Goal: Transaction & Acquisition: Download file/media

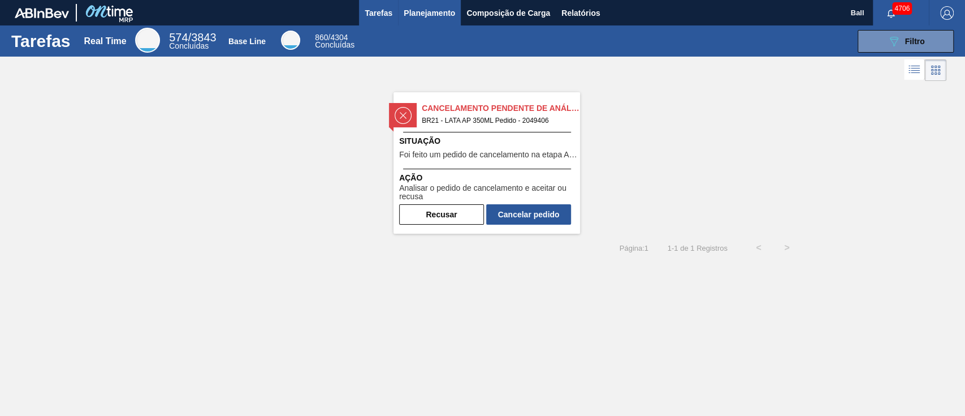
click at [446, 10] on span "Planejamento" at bounding box center [429, 13] width 51 height 14
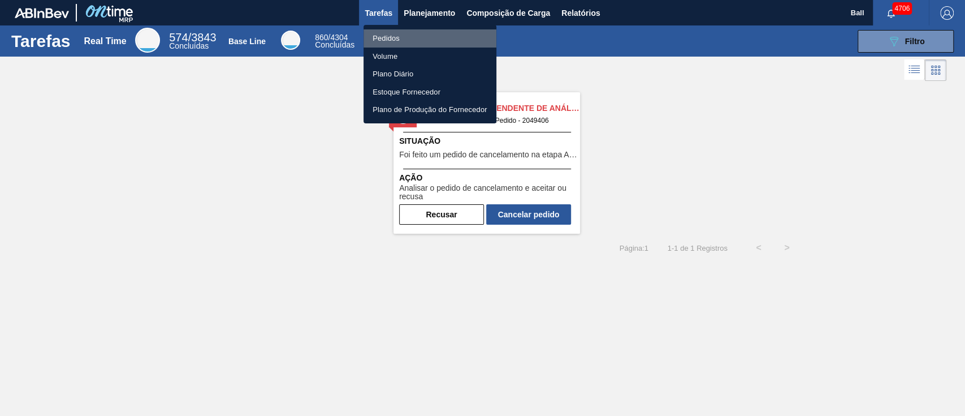
click at [390, 38] on li "Pedidos" at bounding box center [430, 38] width 133 height 18
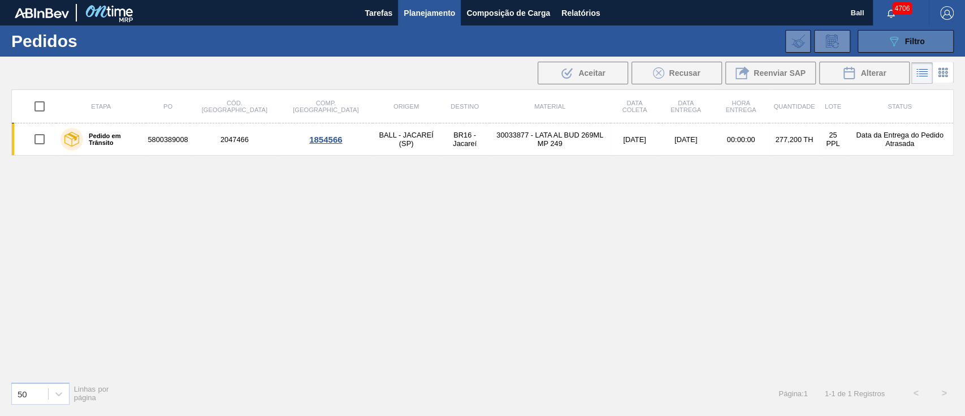
click at [921, 48] on div "089F7B8B-B2A5-4AFE-B5C0-19BA573D28AC Filtro" at bounding box center [906, 41] width 38 height 14
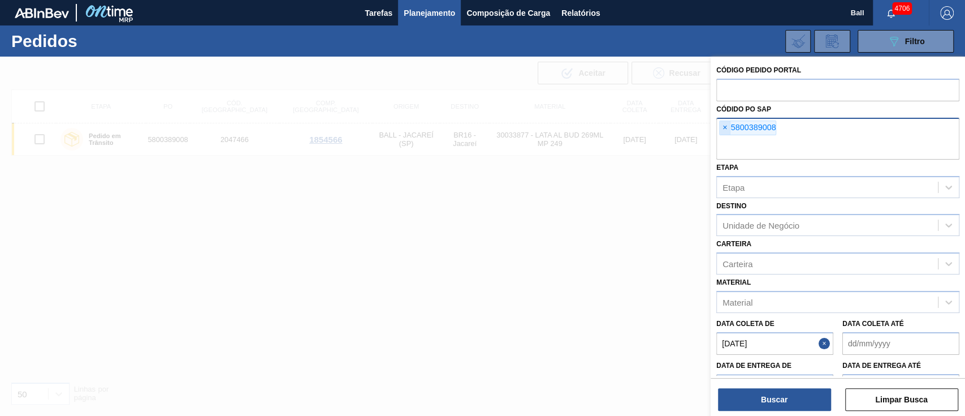
click at [724, 128] on span "×" at bounding box center [725, 128] width 11 height 14
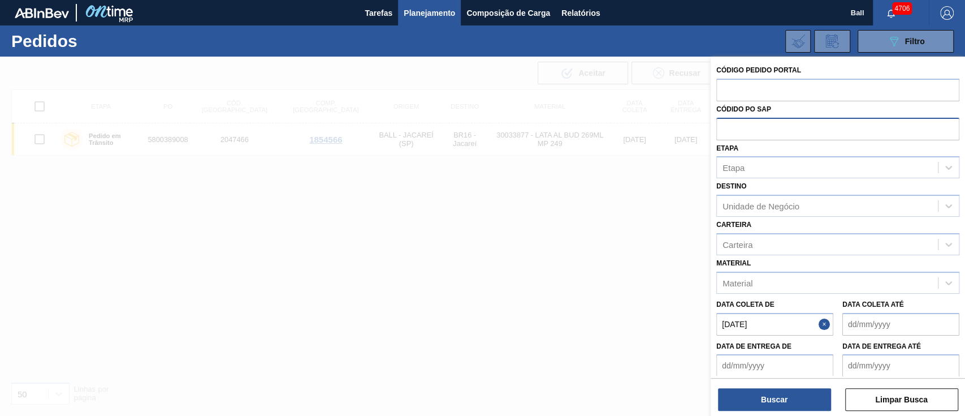
paste input "text"
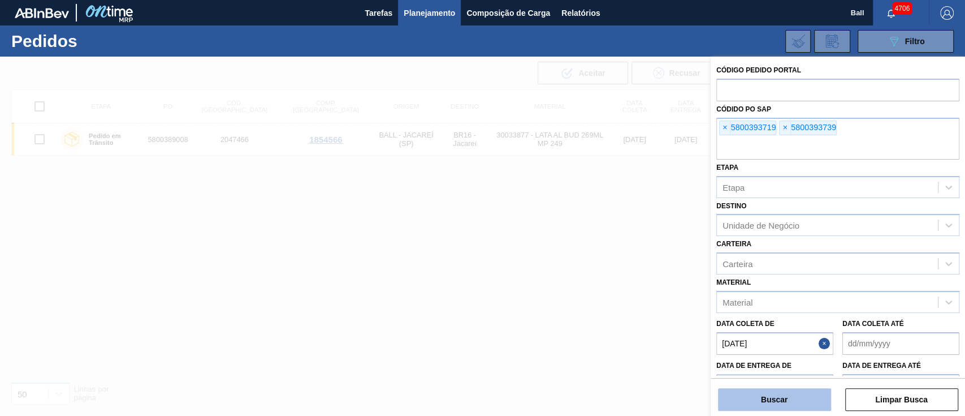
click at [784, 400] on button "Buscar" at bounding box center [774, 399] width 113 height 23
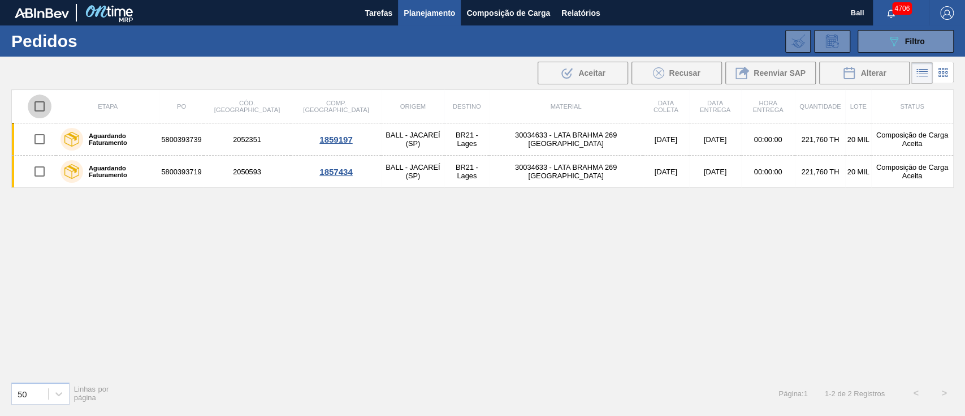
click at [41, 105] on input "checkbox" at bounding box center [40, 106] width 24 height 24
checkbox input "true"
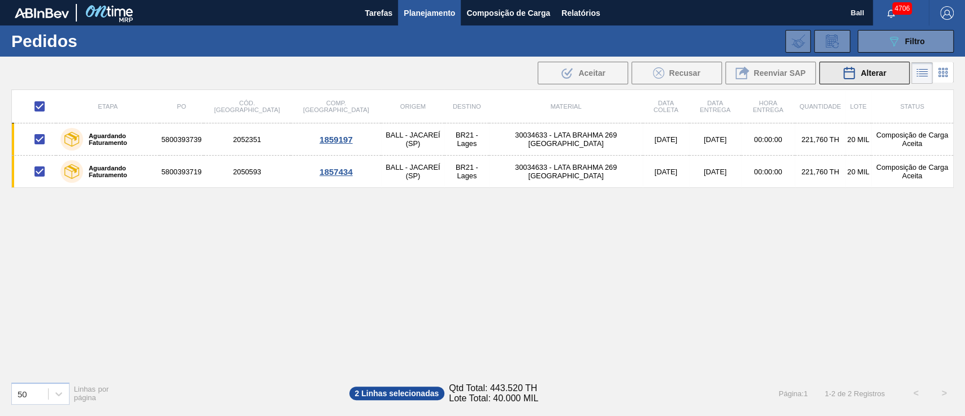
click at [868, 70] on span "Alterar" at bounding box center [873, 72] width 25 height 9
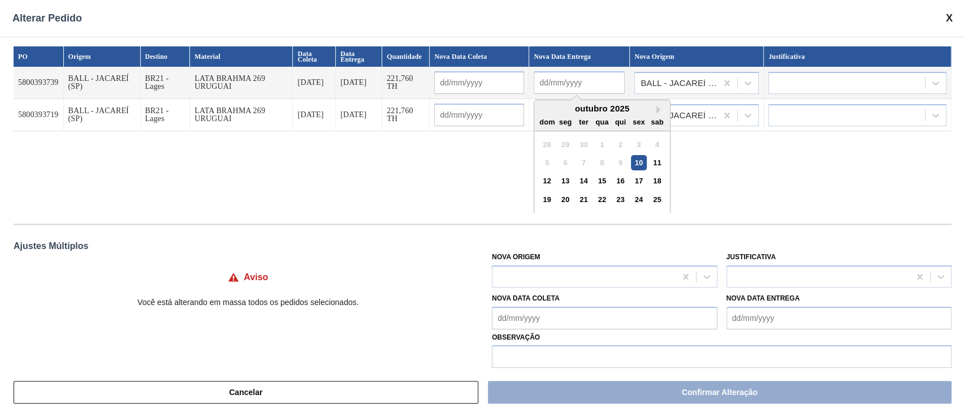
click at [602, 84] on input "text" at bounding box center [579, 82] width 91 height 23
click at [544, 106] on div "outubro 2025" at bounding box center [602, 109] width 136 height 8
click at [643, 178] on div "17" at bounding box center [639, 180] width 15 height 15
type input "[DATE]"
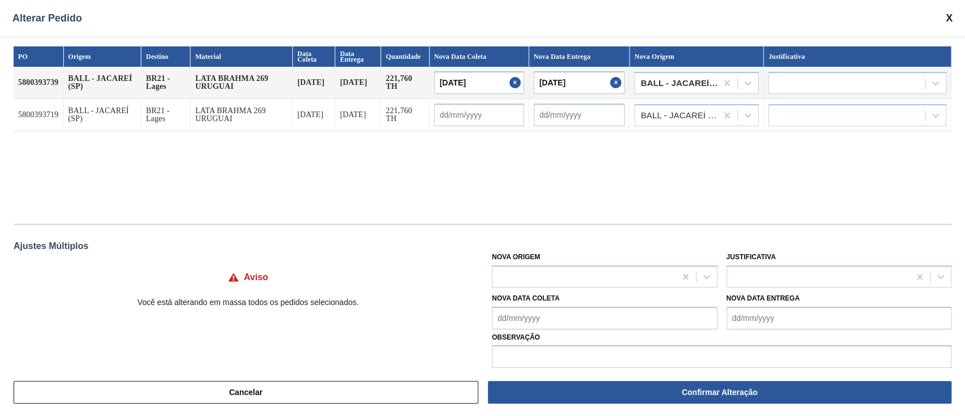
click at [502, 159] on div "PO Origem Destino Material Data Coleta Data Entrega Quantidade Nova Data Coleta…" at bounding box center [483, 129] width 938 height 166
click at [594, 84] on input "[DATE]" at bounding box center [580, 82] width 92 height 23
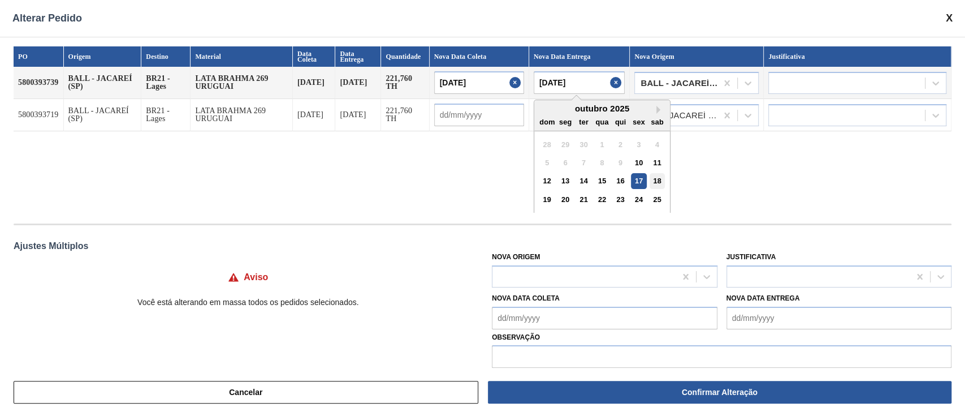
click at [661, 178] on div "18" at bounding box center [657, 180] width 15 height 15
type input "[DATE]"
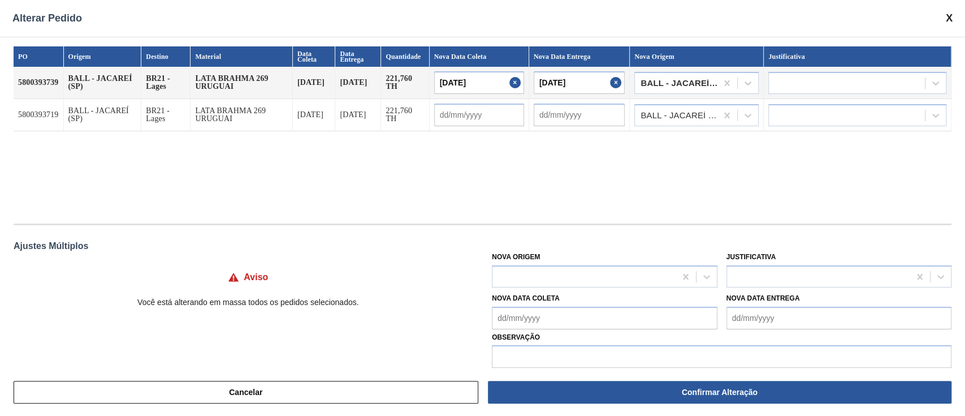
click at [520, 169] on div "PO Origem Destino Material Data Coleta Data Entrega Quantidade Nova Data Coleta…" at bounding box center [483, 129] width 938 height 166
click at [597, 119] on input "text" at bounding box center [580, 114] width 92 height 23
click at [538, 139] on div "outubro 2025" at bounding box center [602, 141] width 136 height 8
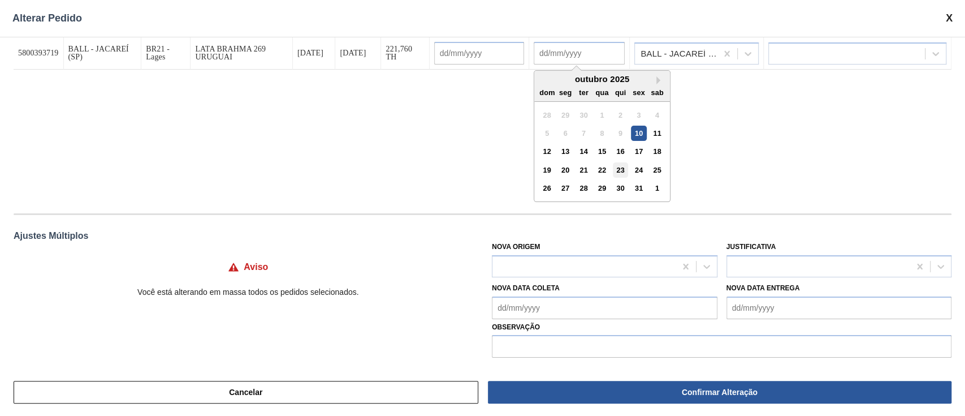
scroll to position [13, 0]
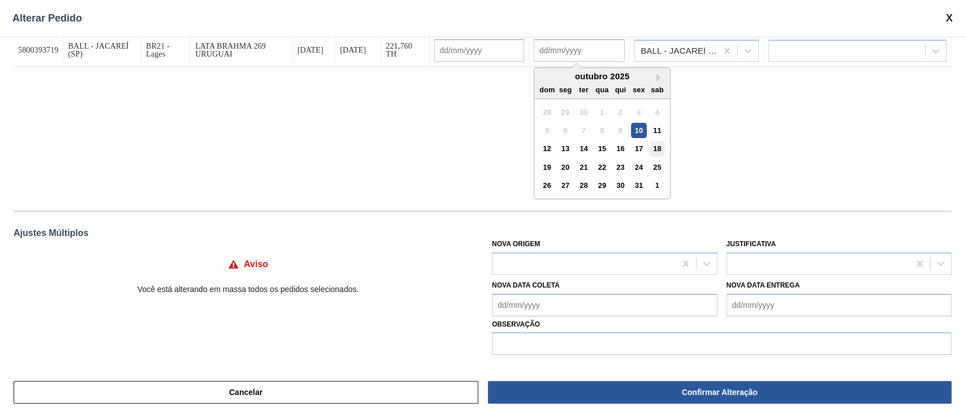
click at [657, 146] on div "18" at bounding box center [657, 148] width 15 height 15
type input "[DATE]"
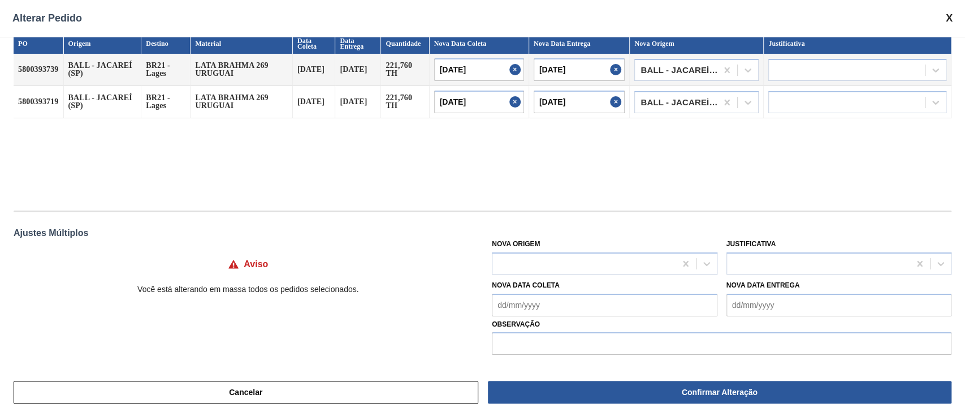
scroll to position [14, 0]
click at [448, 143] on div "PO Origem Destino Material Data Coleta Data Entrega Quantidade Nova Data Coleta…" at bounding box center [483, 116] width 938 height 166
click at [835, 68] on div at bounding box center [847, 70] width 156 height 16
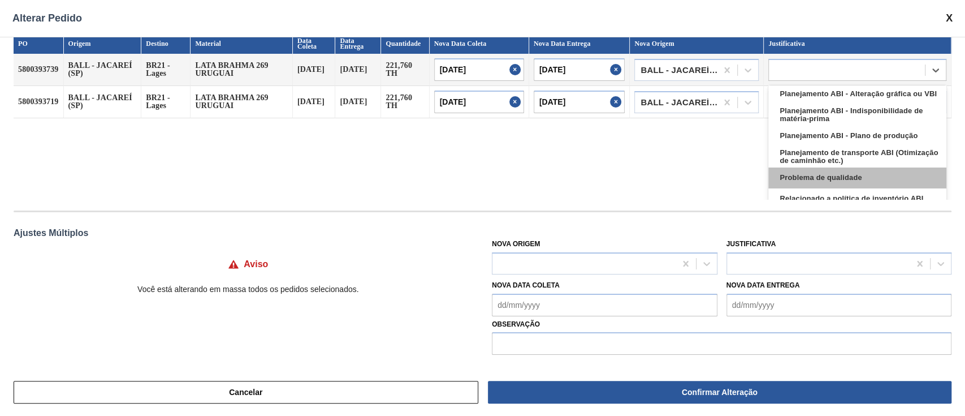
scroll to position [211, 0]
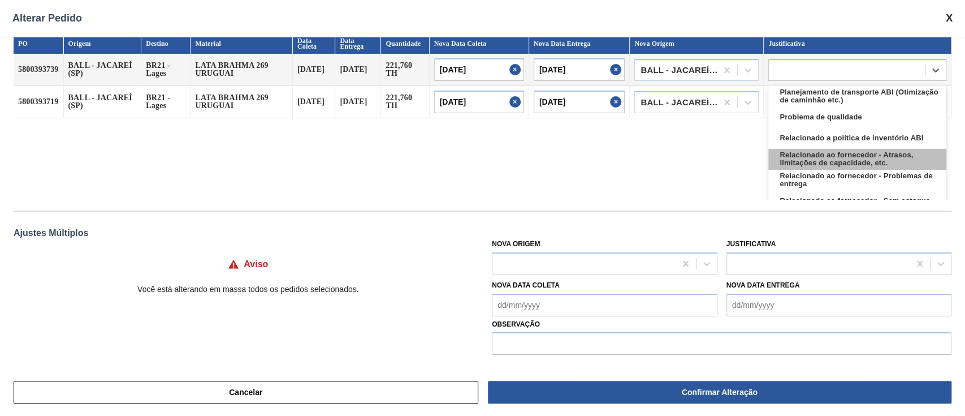
click at [909, 162] on div "Relacionado ao fornecedor - Atrasos, limitações de capacidade, etc." at bounding box center [858, 159] width 178 height 21
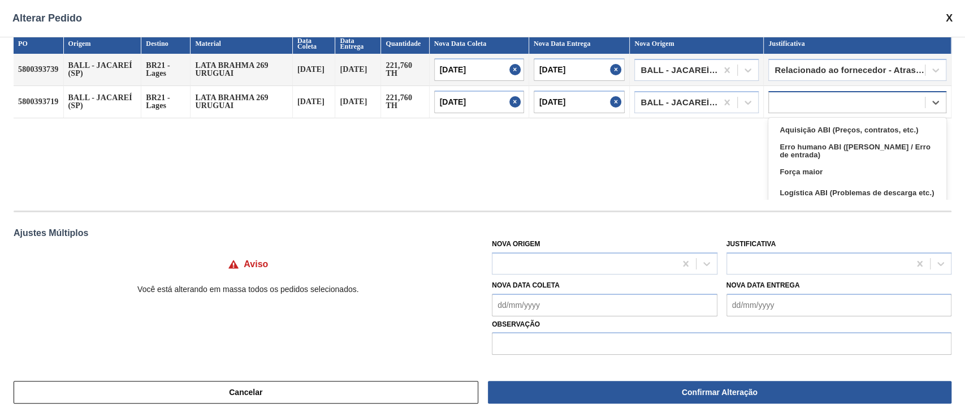
click at [887, 95] on div at bounding box center [847, 102] width 156 height 16
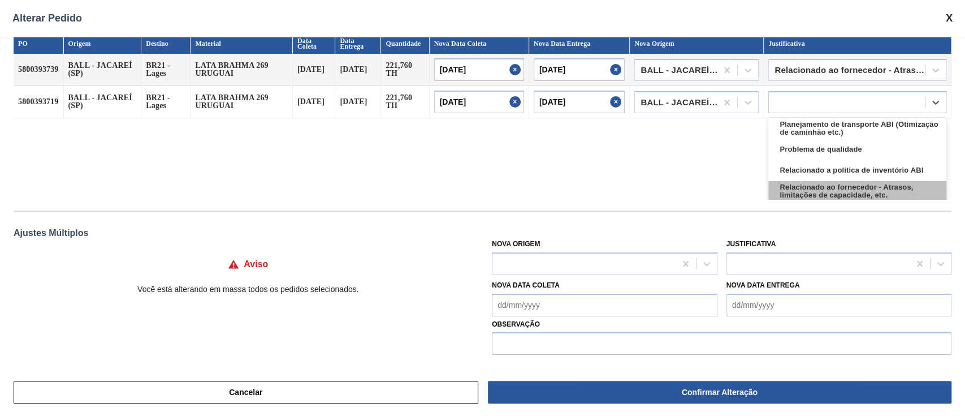
click at [871, 191] on div "Relacionado ao fornecedor - Atrasos, limitações de capacidade, etc." at bounding box center [858, 191] width 178 height 21
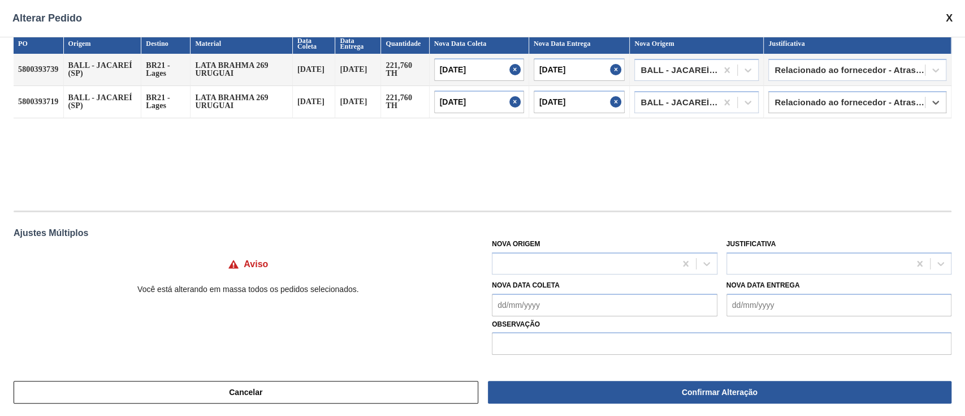
scroll to position [13, 0]
click at [593, 342] on input "text" at bounding box center [722, 343] width 460 height 23
click at [722, 69] on icon at bounding box center [727, 69] width 11 height 11
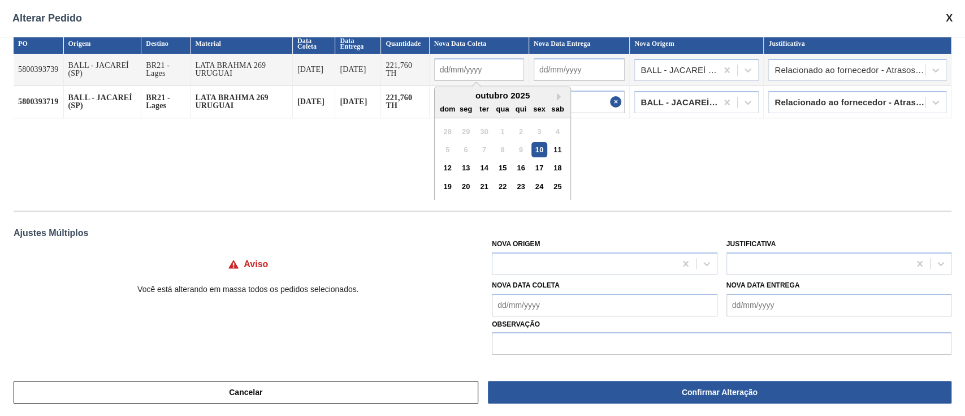
click at [493, 67] on input "text" at bounding box center [479, 69] width 90 height 23
click at [745, 69] on icon at bounding box center [748, 70] width 7 height 4
click at [637, 165] on div "PO Origem Destino Material Data Coleta Data Entrega Quantidade Nova Data Coleta…" at bounding box center [483, 116] width 938 height 166
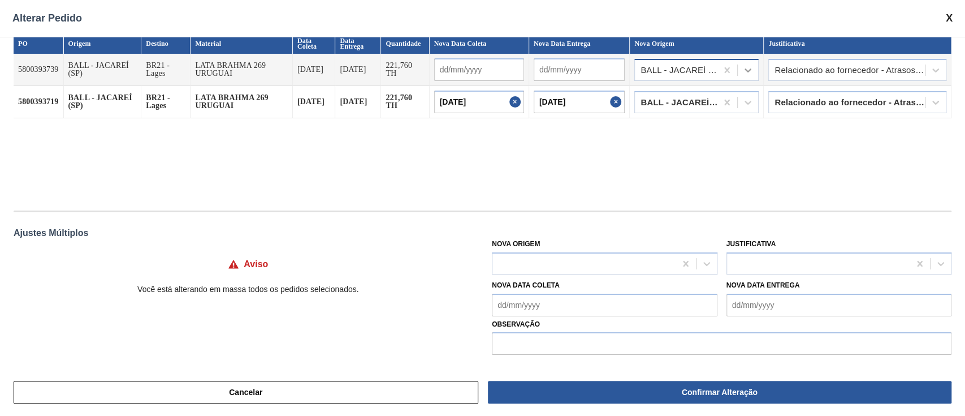
click at [747, 68] on icon at bounding box center [748, 69] width 11 height 11
click at [743, 133] on div "PO Origem Destino Material Data Coleta Data Entrega Quantidade Nova Data Coleta…" at bounding box center [483, 116] width 938 height 166
click at [753, 100] on div at bounding box center [748, 102] width 20 height 20
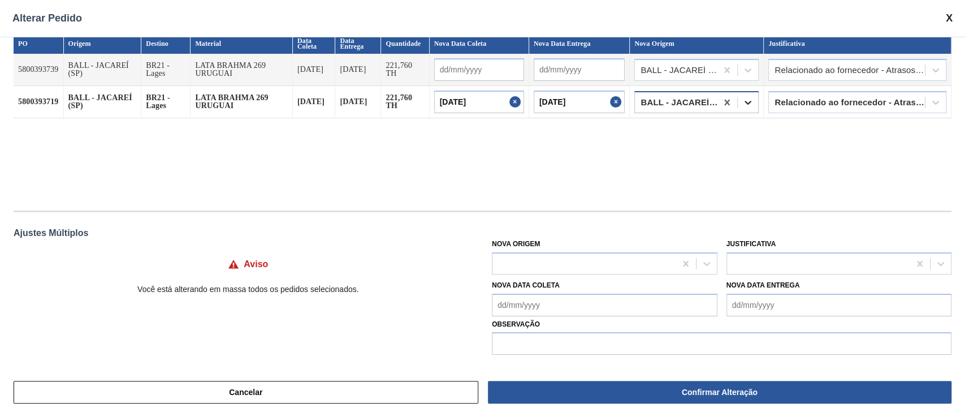
click at [753, 100] on div at bounding box center [748, 102] width 20 height 20
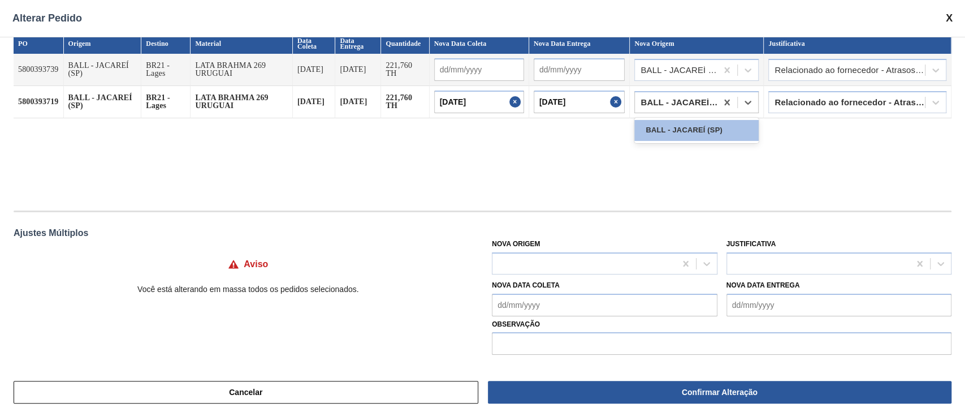
click at [590, 100] on input "[DATE]" at bounding box center [580, 101] width 92 height 23
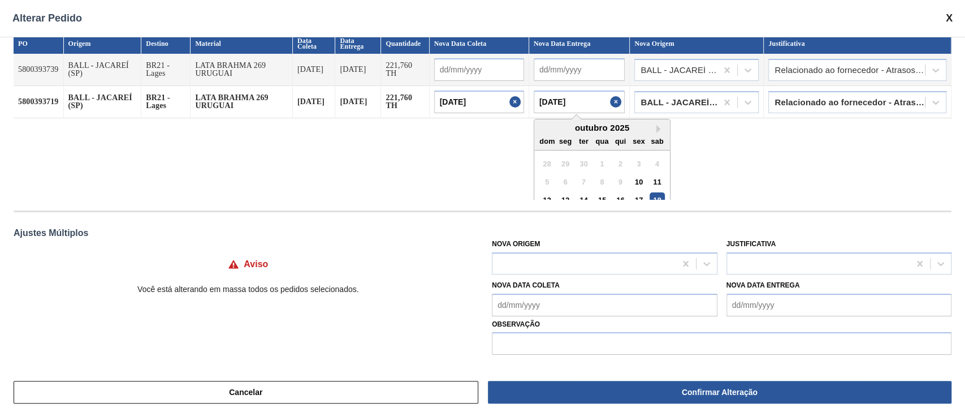
click at [611, 100] on button "Close" at bounding box center [617, 101] width 15 height 23
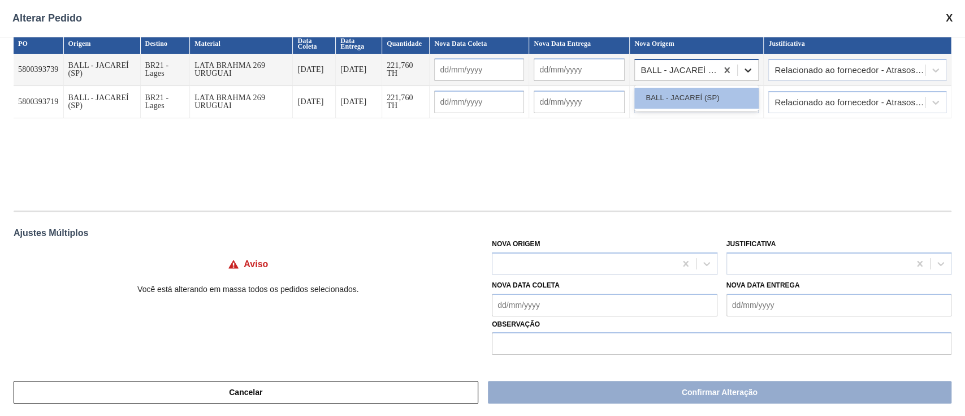
click at [753, 69] on div at bounding box center [748, 70] width 20 height 20
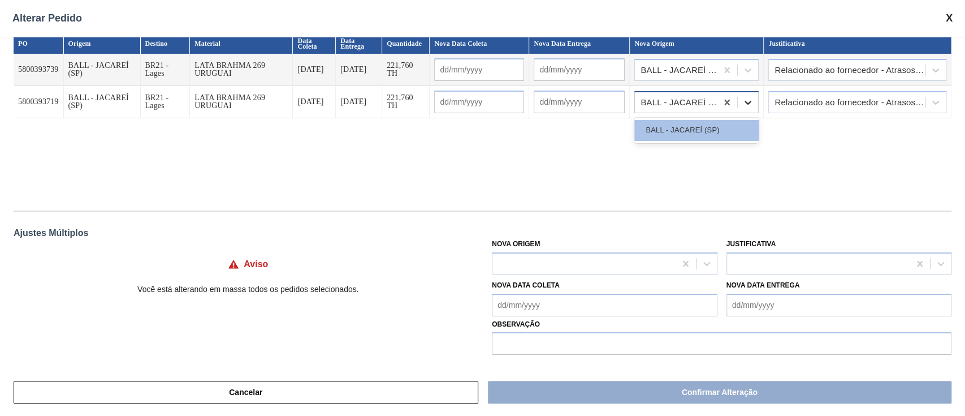
click at [750, 97] on icon at bounding box center [748, 102] width 11 height 11
click at [751, 75] on div at bounding box center [748, 70] width 20 height 20
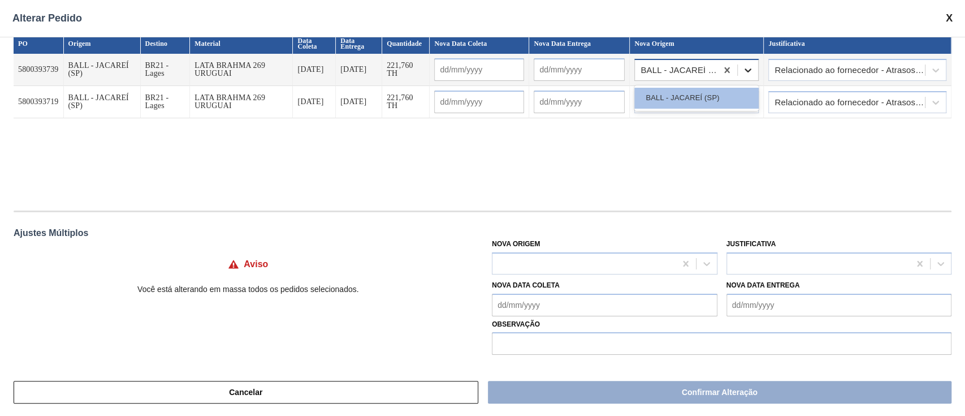
click at [751, 75] on div at bounding box center [748, 70] width 20 height 20
click at [743, 98] on div "BALL - JACAREÍ (SP)" at bounding box center [697, 98] width 124 height 21
type input "[DATE]"
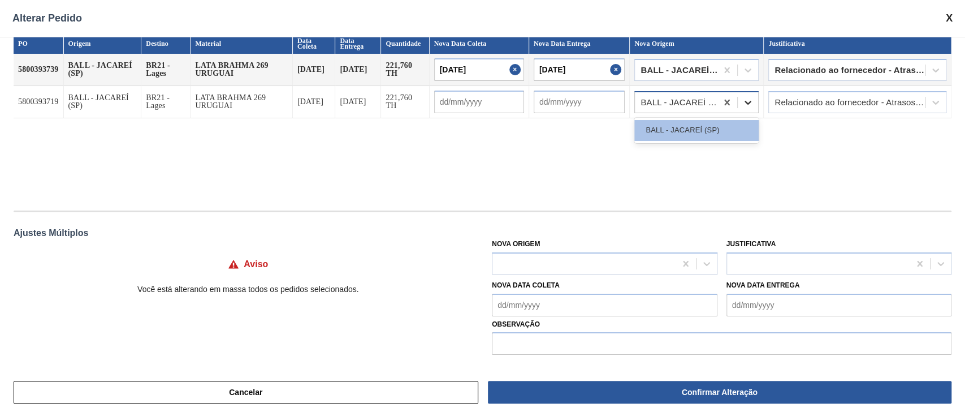
click at [743, 98] on icon at bounding box center [748, 102] width 11 height 11
click at [723, 128] on div "BALL - JACAREÍ (SP)" at bounding box center [697, 130] width 124 height 21
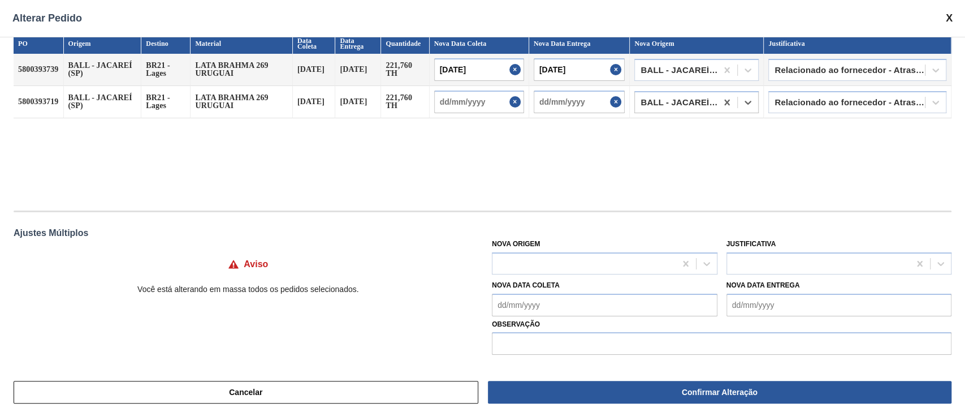
type input "[DATE]"
click at [751, 98] on icon at bounding box center [748, 102] width 11 height 11
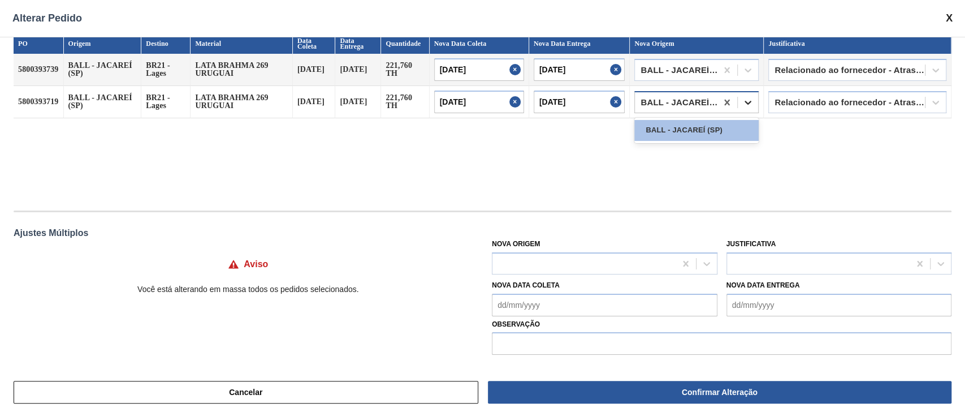
click at [751, 98] on icon at bounding box center [748, 102] width 11 height 11
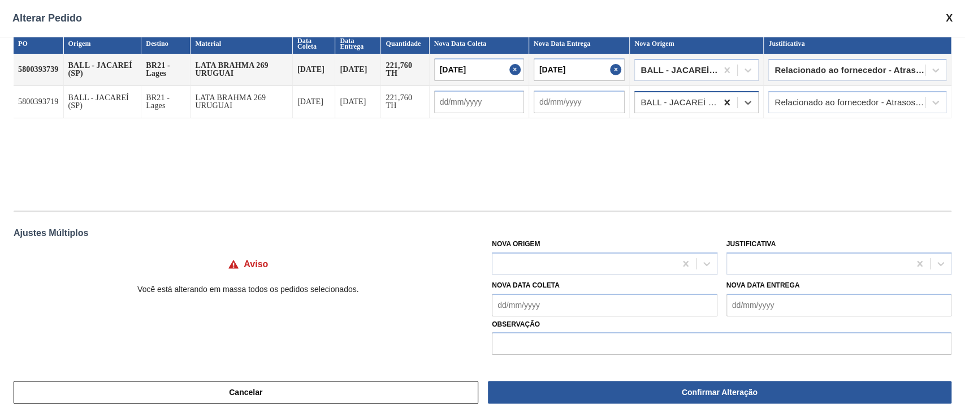
click at [726, 102] on icon at bounding box center [727, 102] width 5 height 6
click at [726, 71] on icon at bounding box center [727, 69] width 11 height 11
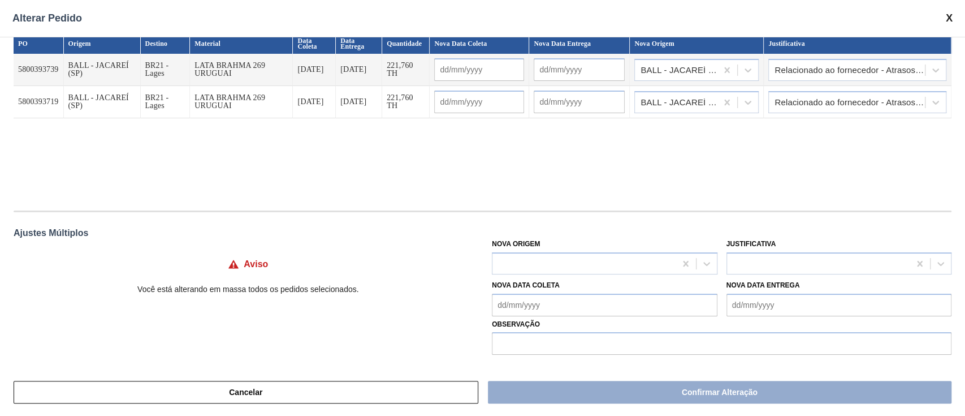
drag, startPoint x: 0, startPoint y: 141, endPoint x: 21, endPoint y: 96, distance: 49.8
click at [0, 141] on div "PO Origem Destino Material Data Coleta Data Entrega Quantidade Nova Data Coleta…" at bounding box center [482, 202] width 965 height 331
click at [598, 66] on input "text" at bounding box center [579, 69] width 91 height 23
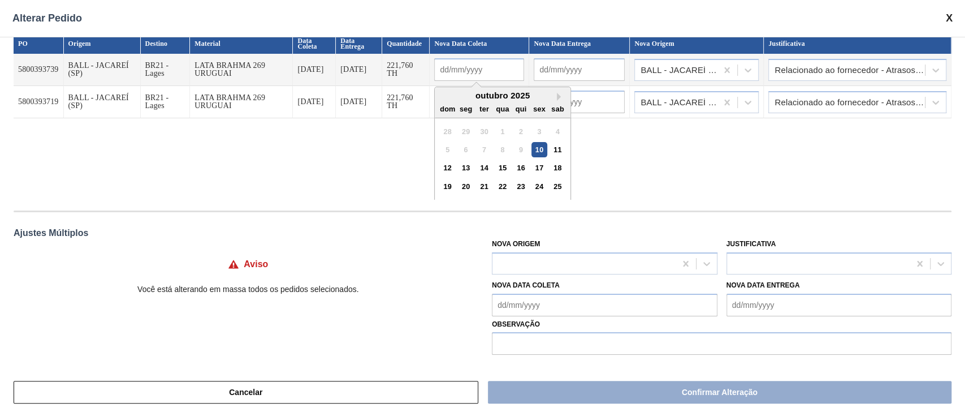
click at [506, 65] on input "text" at bounding box center [479, 69] width 90 height 23
click at [571, 66] on input "text" at bounding box center [579, 69] width 91 height 23
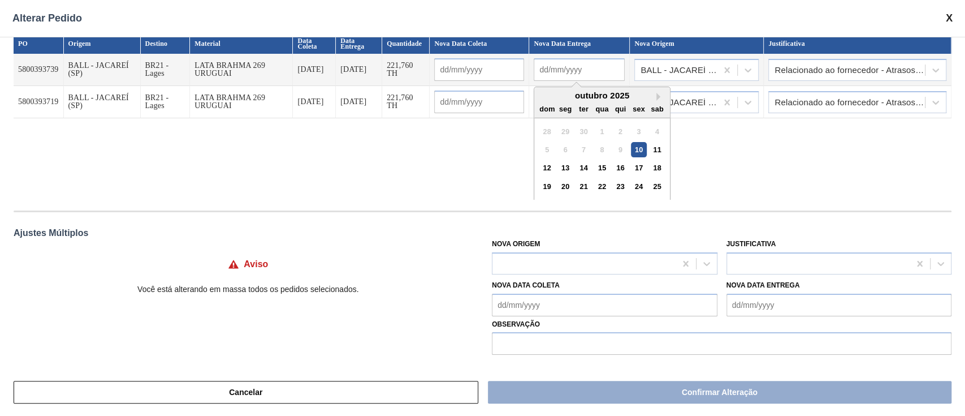
click at [495, 155] on div "PO Origem Destino Material Data Coleta Data Entrega Quantidade Nova Data Coleta…" at bounding box center [483, 116] width 938 height 166
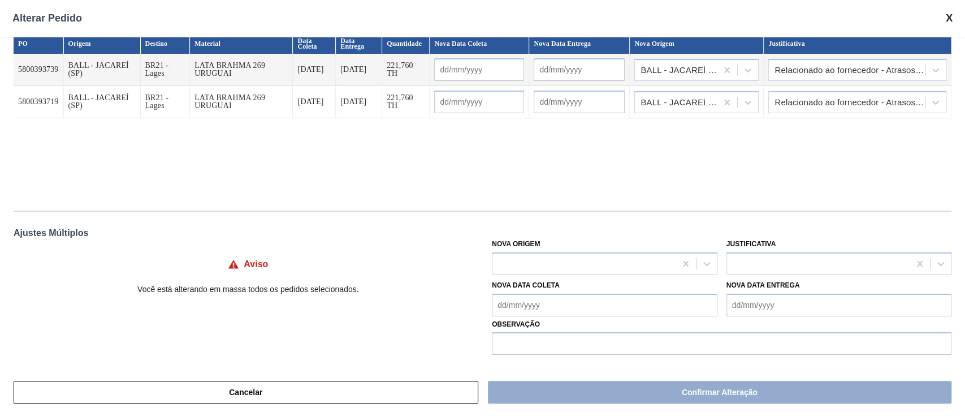
click at [603, 68] on input "text" at bounding box center [579, 69] width 91 height 23
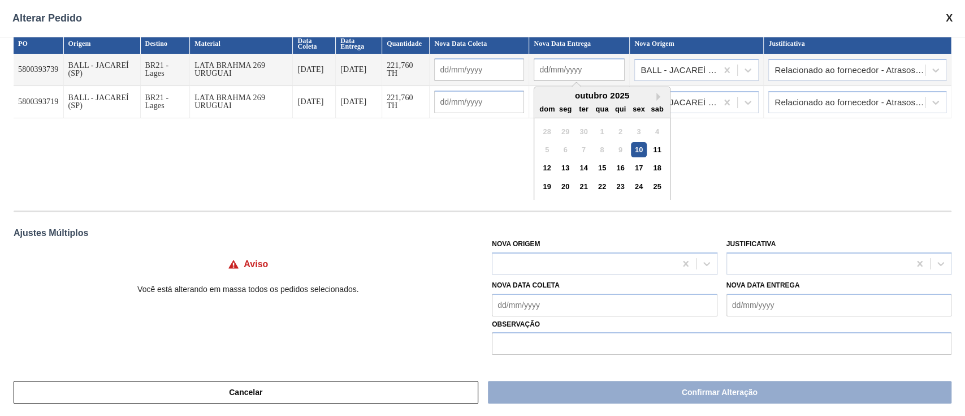
click at [537, 140] on div "outubro 2025 dom seg ter qua qui sex sab 28 29 30 1 2 3 4 5 6 7 8 9 10 11 12 13…" at bounding box center [602, 152] width 136 height 131
drag, startPoint x: 661, startPoint y: 162, endPoint x: 496, endPoint y: 152, distance: 164.9
click at [660, 162] on div "18" at bounding box center [657, 167] width 15 height 15
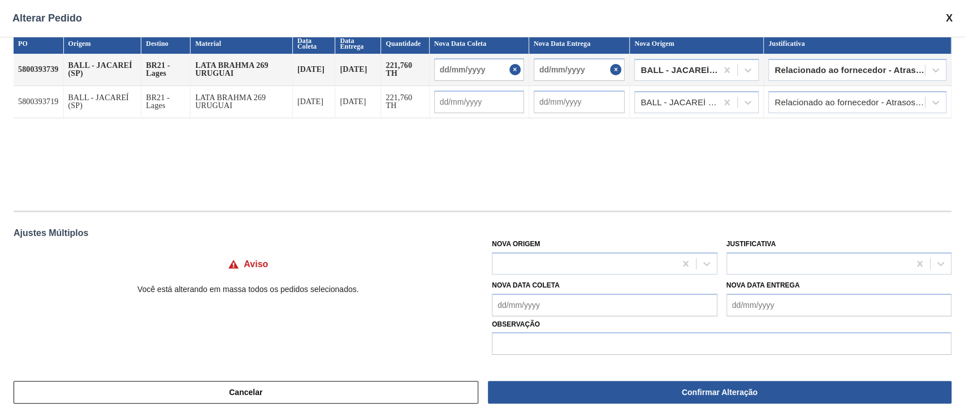
type input "[DATE]"
click at [496, 152] on div "PO Origem Destino Material Data Coleta Data Entrega Quantidade Nova Data Coleta…" at bounding box center [483, 116] width 938 height 166
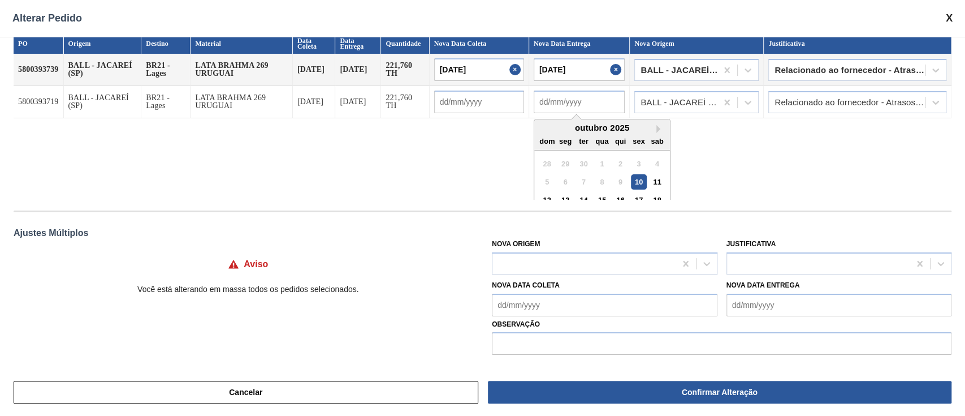
click at [569, 93] on input "text" at bounding box center [580, 101] width 92 height 23
click at [541, 138] on div "dom" at bounding box center [547, 140] width 15 height 15
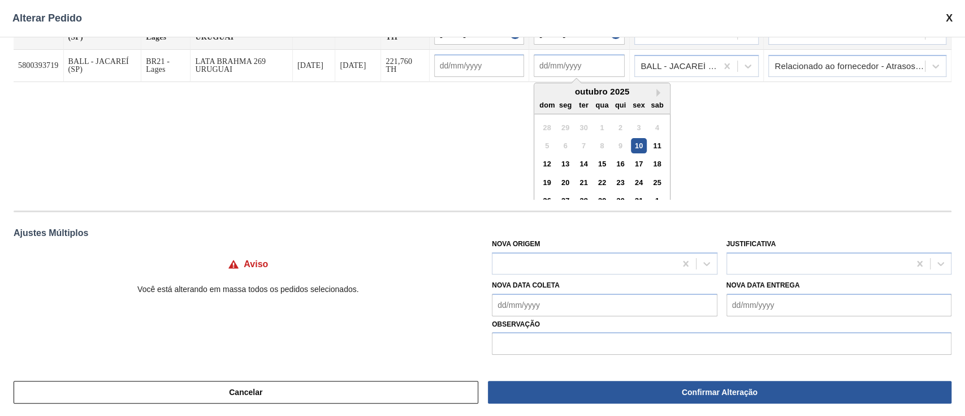
scroll to position [51, 0]
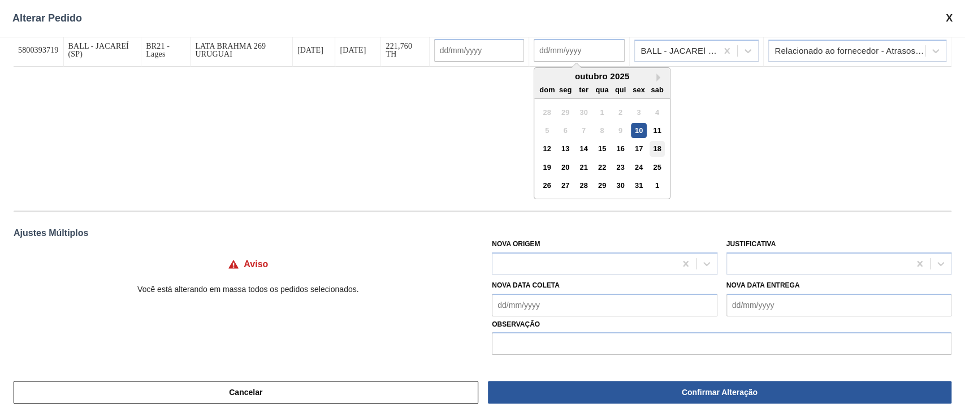
click at [653, 148] on div "18" at bounding box center [657, 148] width 15 height 15
type input "[DATE]"
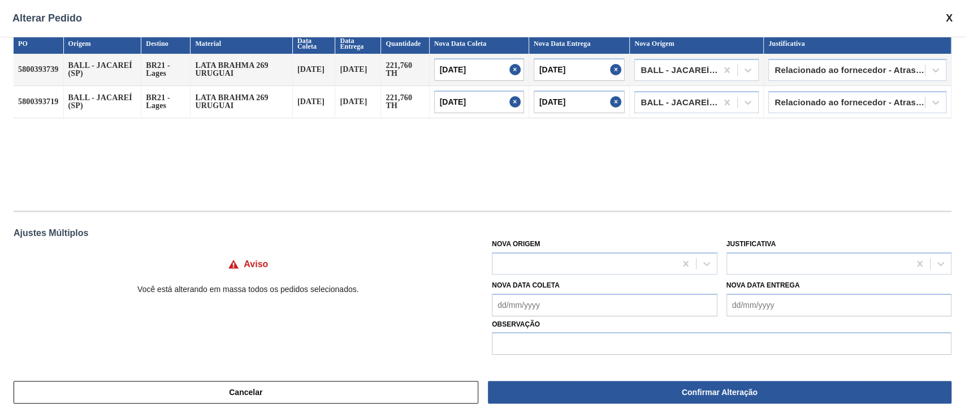
scroll to position [14, 0]
click at [484, 140] on div "PO Origem Destino Material Data Coleta Data Entrega Quantidade Nova Data Coleta…" at bounding box center [483, 116] width 938 height 166
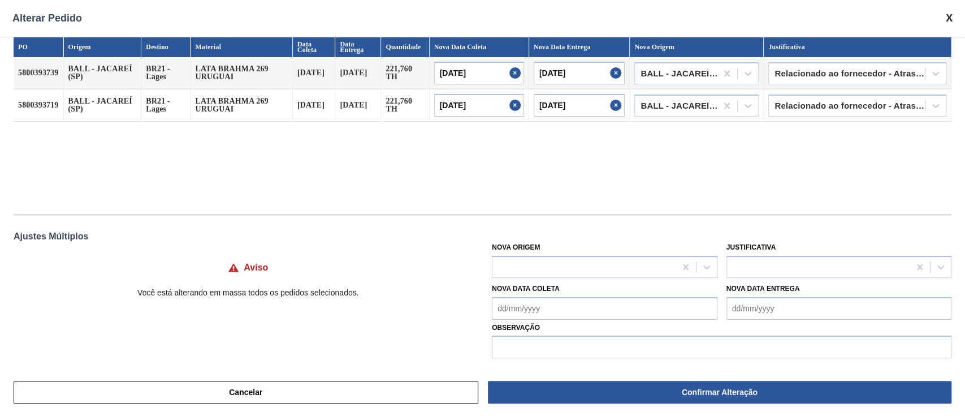
scroll to position [13, 0]
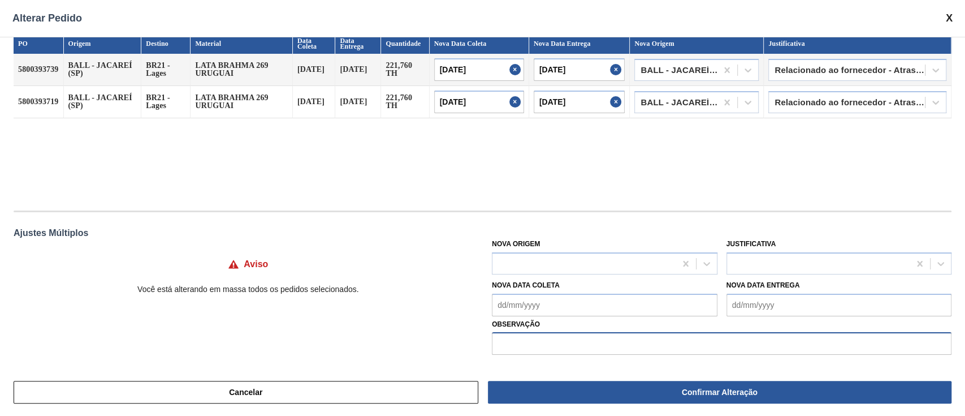
click at [627, 334] on input "text" at bounding box center [722, 343] width 460 height 23
paste input "Por 3R só consigo após a rodada de Beats"
drag, startPoint x: 592, startPoint y: 347, endPoint x: 308, endPoint y: 348, distance: 283.9
click at [308, 348] on div "Aviso Você está alterando em massa todos os pedidos selecionados. Nova Origem J…" at bounding box center [483, 295] width 938 height 119
type input "Rodada de Beats"
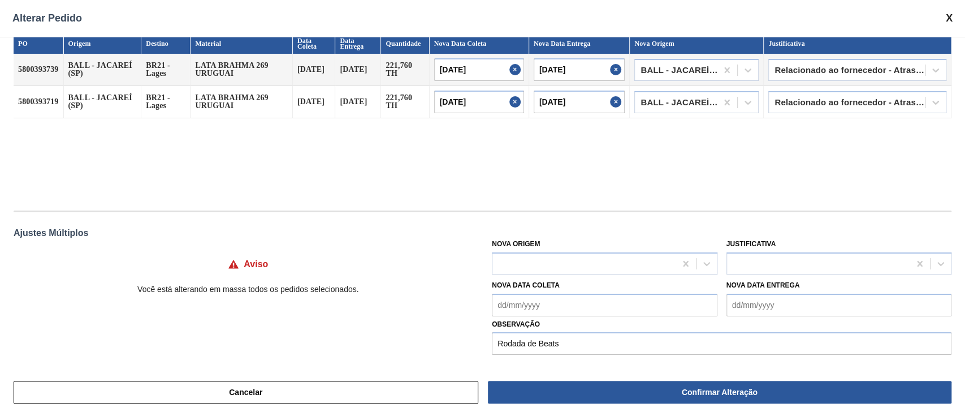
click at [330, 299] on div "Aviso Você está alterando em massa todos os pedidos selecionados." at bounding box center [248, 269] width 469 height 66
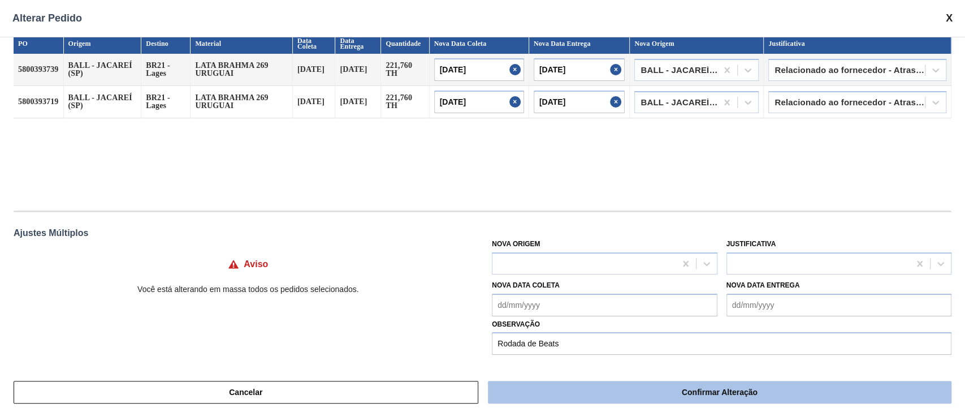
click at [619, 389] on button "Confirmar Alteração" at bounding box center [720, 392] width 464 height 23
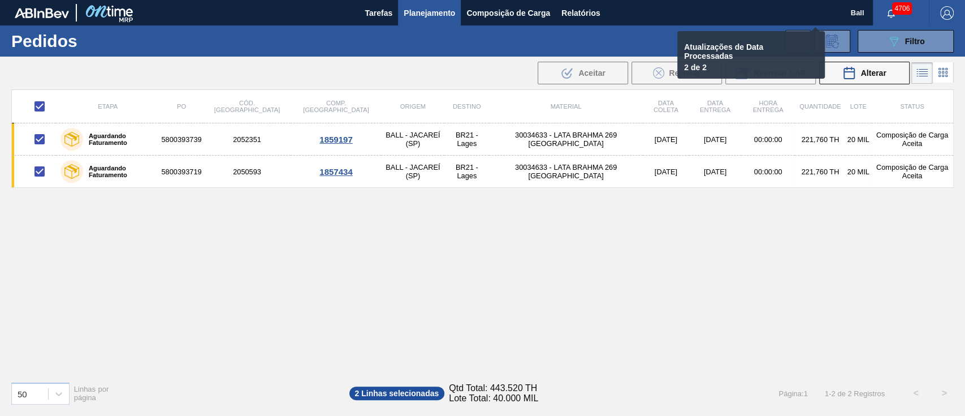
checkbox input "false"
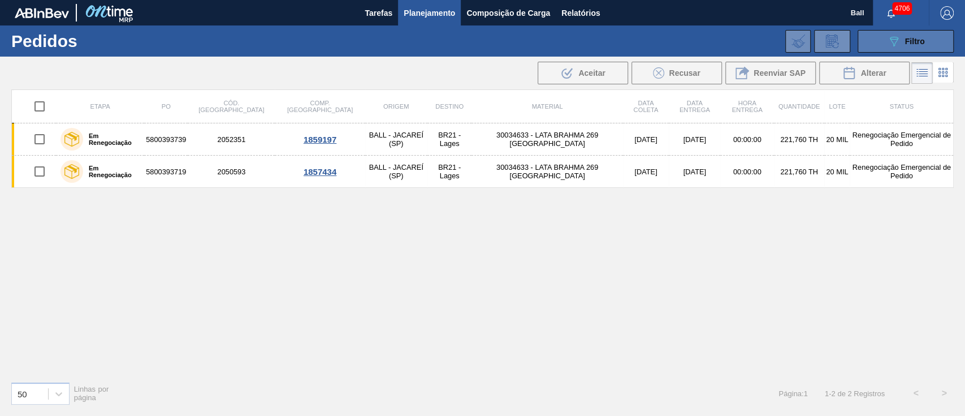
click at [882, 36] on button "089F7B8B-B2A5-4AFE-B5C0-19BA573D28AC Filtro" at bounding box center [906, 41] width 96 height 23
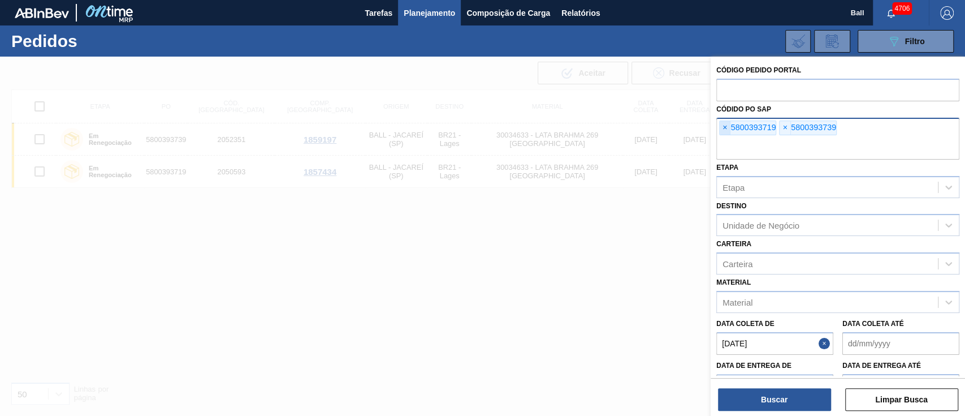
click at [726, 126] on span "×" at bounding box center [725, 128] width 11 height 14
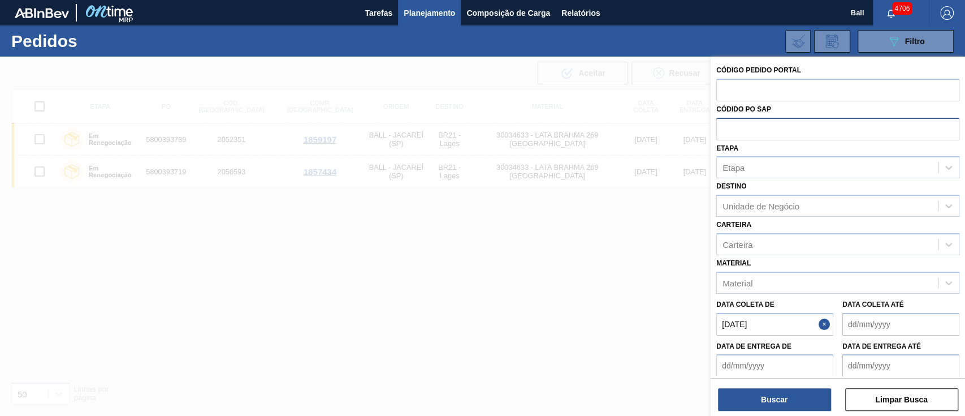
click at [726, 126] on input "text" at bounding box center [838, 128] width 243 height 21
paste input "5800393501"
type input "5800393501"
click at [787, 397] on button "Buscar" at bounding box center [774, 399] width 113 height 23
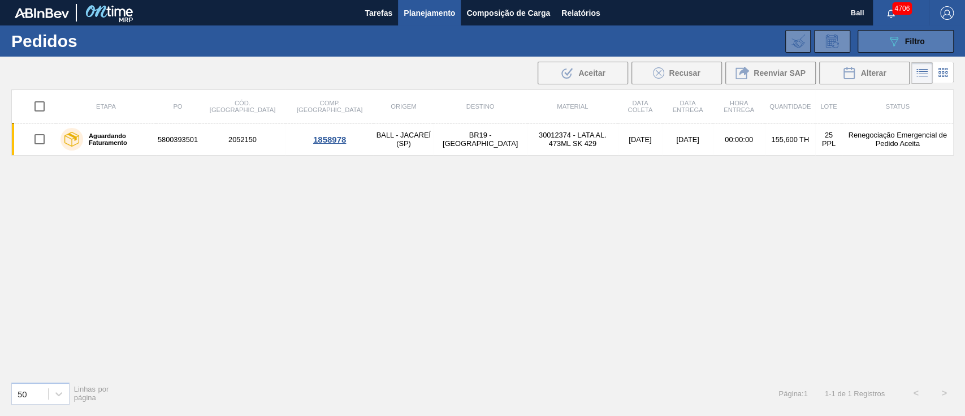
click at [901, 40] on div "089F7B8B-B2A5-4AFE-B5C0-19BA573D28AC Filtro" at bounding box center [906, 41] width 38 height 14
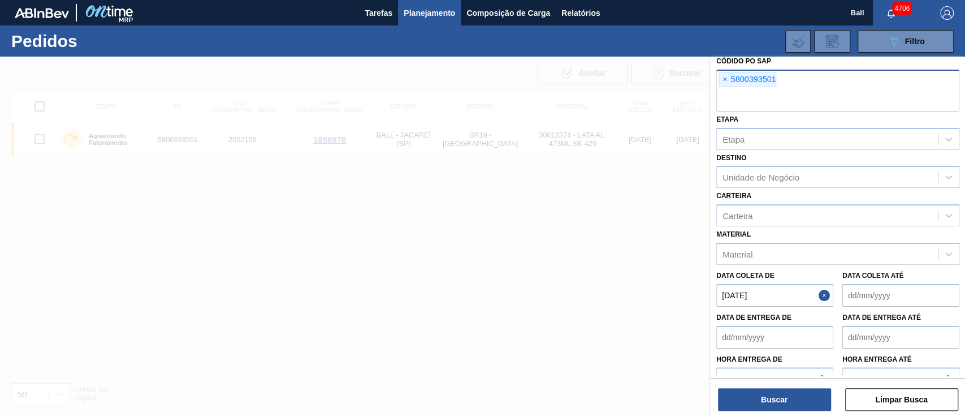
scroll to position [86, 0]
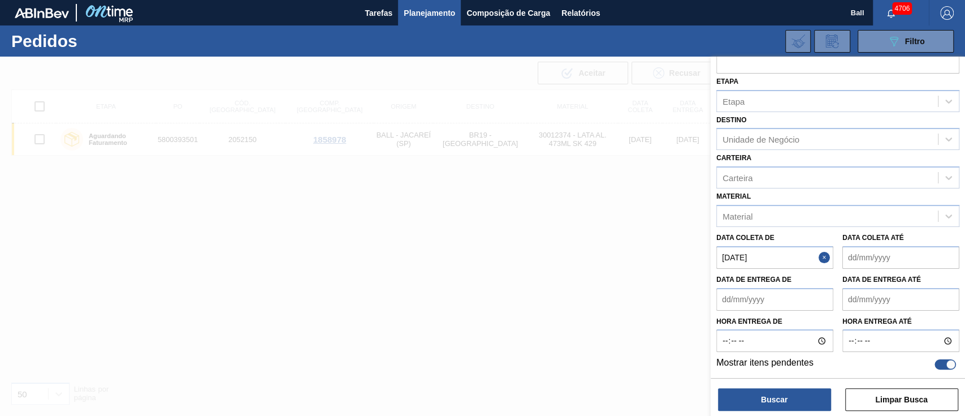
click at [943, 362] on div at bounding box center [945, 364] width 21 height 10
checkbox input "false"
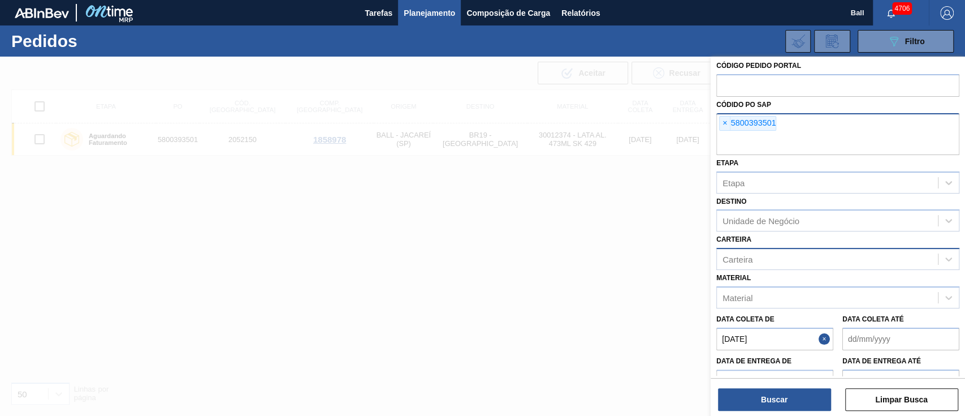
scroll to position [0, 0]
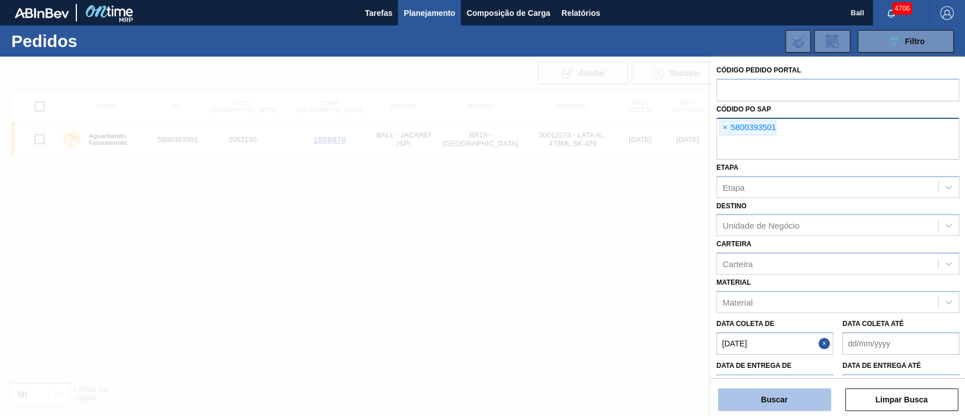
click at [789, 396] on button "Buscar" at bounding box center [774, 399] width 113 height 23
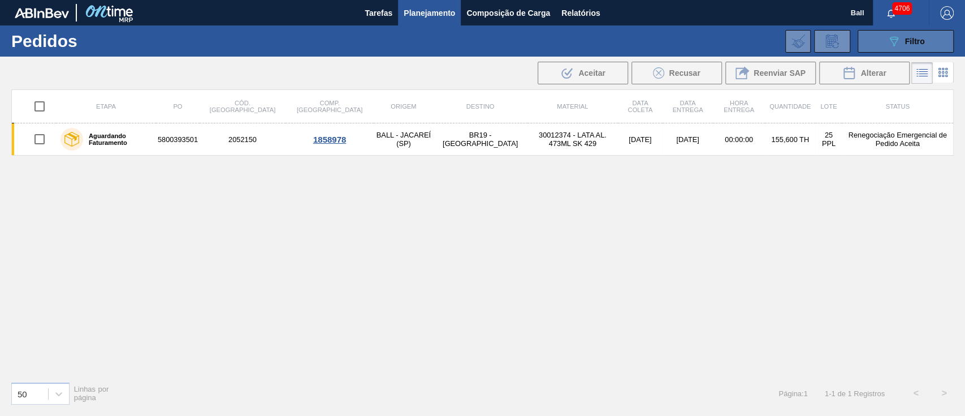
click at [900, 48] on icon "089F7B8B-B2A5-4AFE-B5C0-19BA573D28AC" at bounding box center [894, 41] width 14 height 14
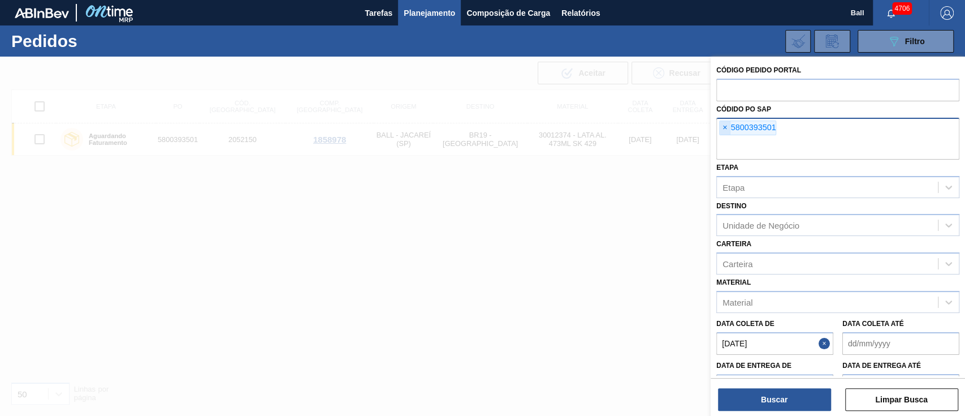
click at [722, 127] on span "×" at bounding box center [725, 128] width 11 height 14
paste input "5800393985"
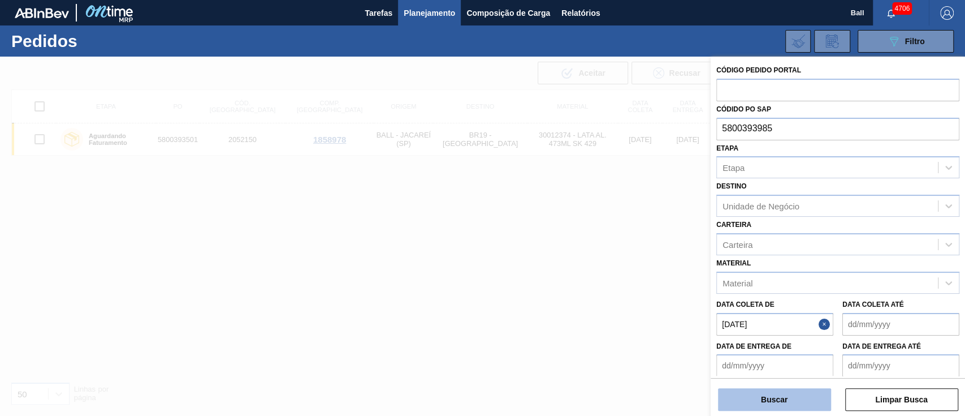
type input "5800393985"
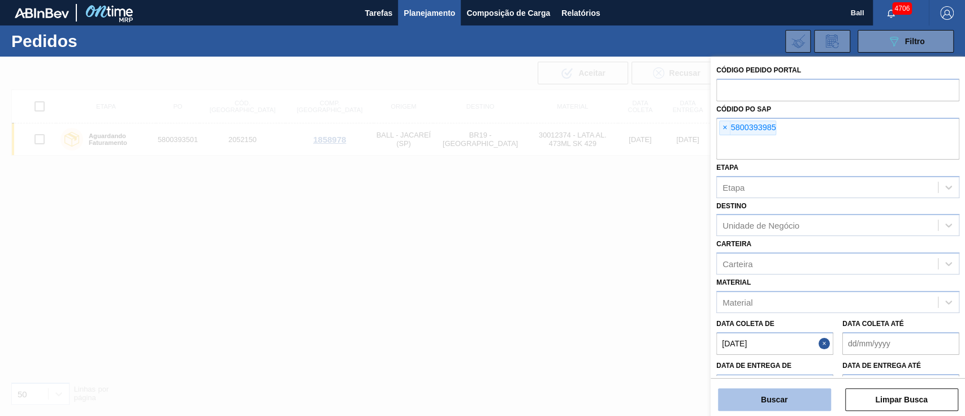
click at [797, 402] on button "Buscar" at bounding box center [774, 399] width 113 height 23
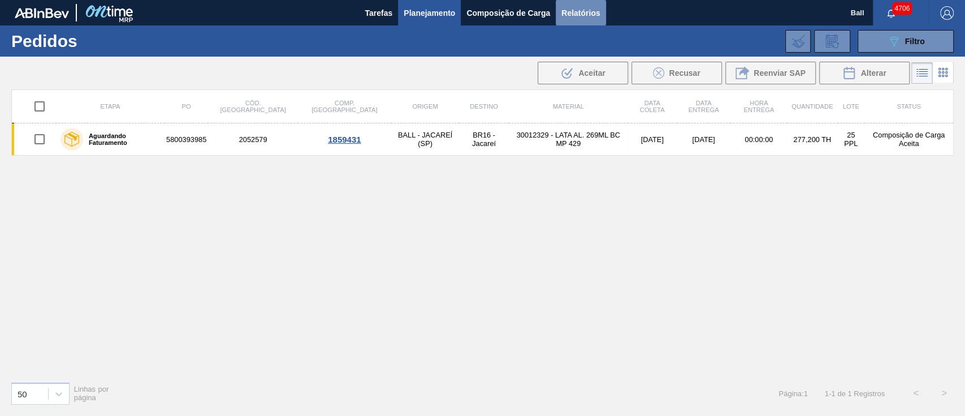
click at [584, 8] on span "Relatórios" at bounding box center [581, 13] width 38 height 14
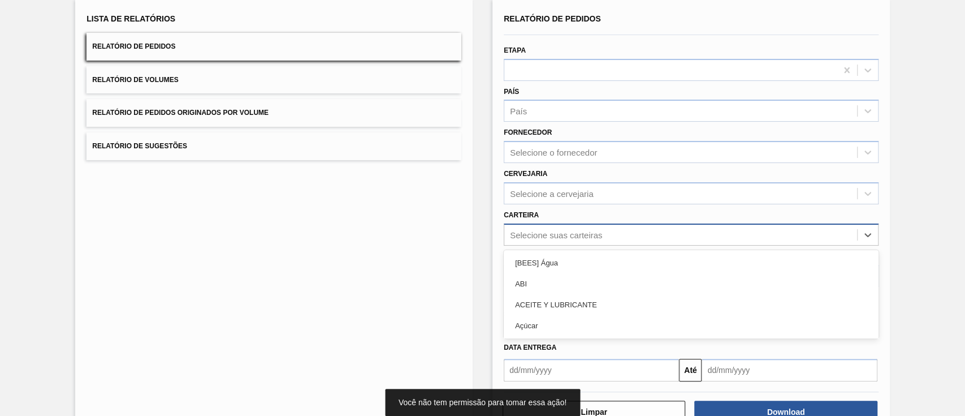
click at [593, 245] on div "option [BEES] Água focused, 1 of 101. 101 results available. Use Up and Down to…" at bounding box center [691, 234] width 375 height 22
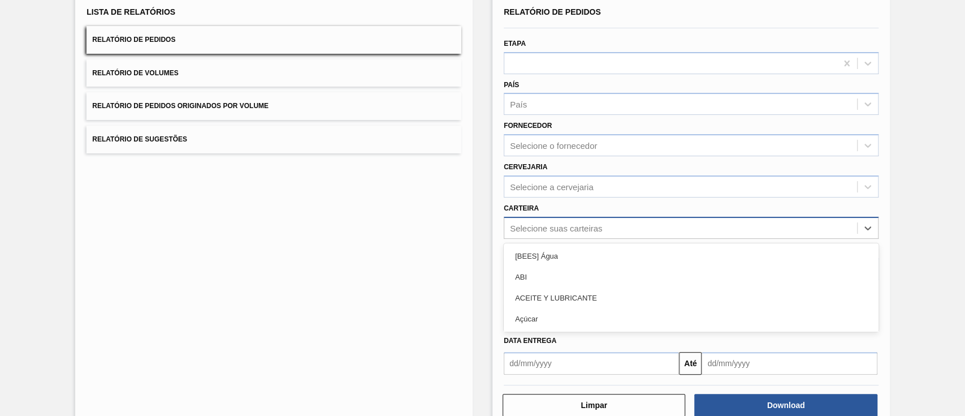
scroll to position [81, 0]
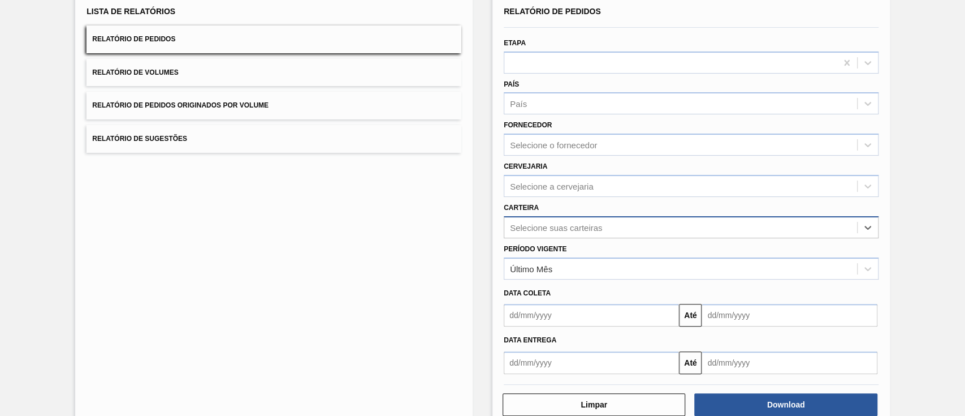
click at [583, 216] on div "Selecione suas carteiras" at bounding box center [691, 227] width 375 height 22
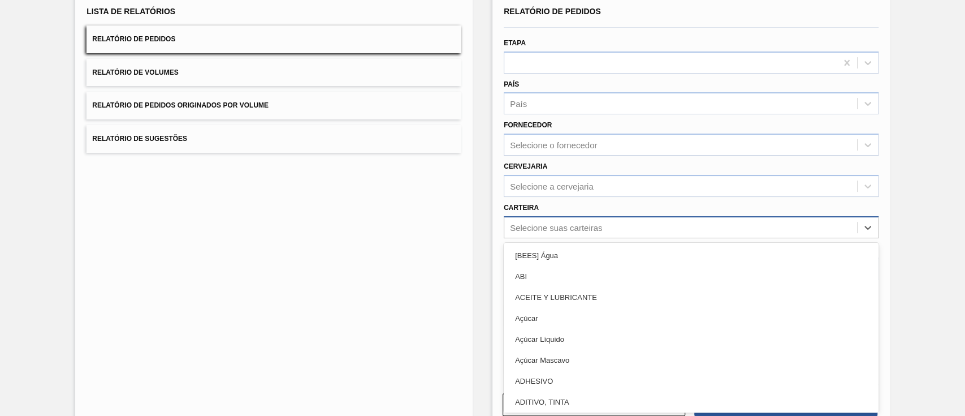
click at [553, 223] on div "Selecione suas carteiras" at bounding box center [556, 227] width 92 height 10
type input "Lata"
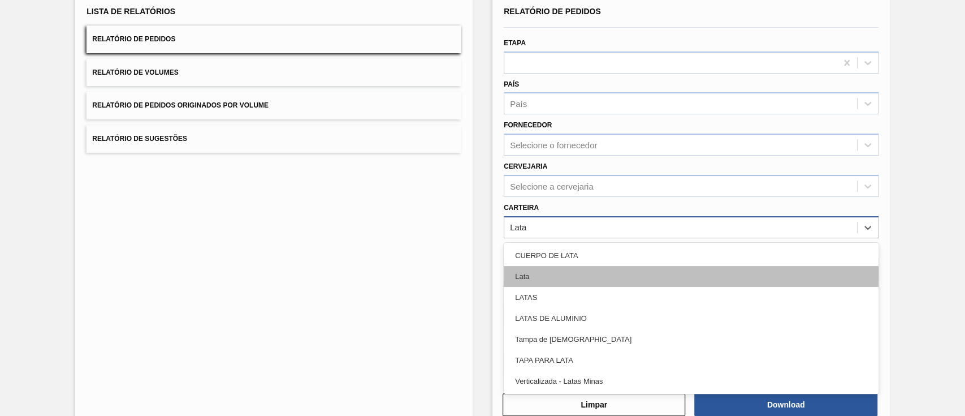
click at [601, 268] on div "Lata" at bounding box center [691, 276] width 375 height 21
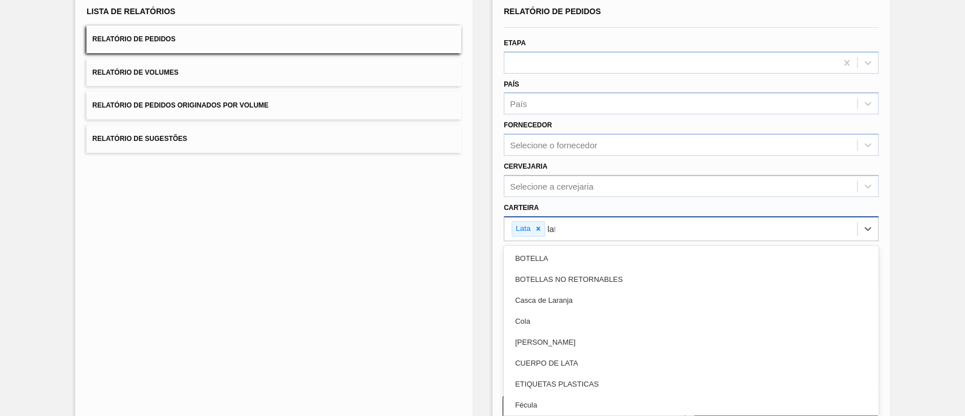
type input "latas"
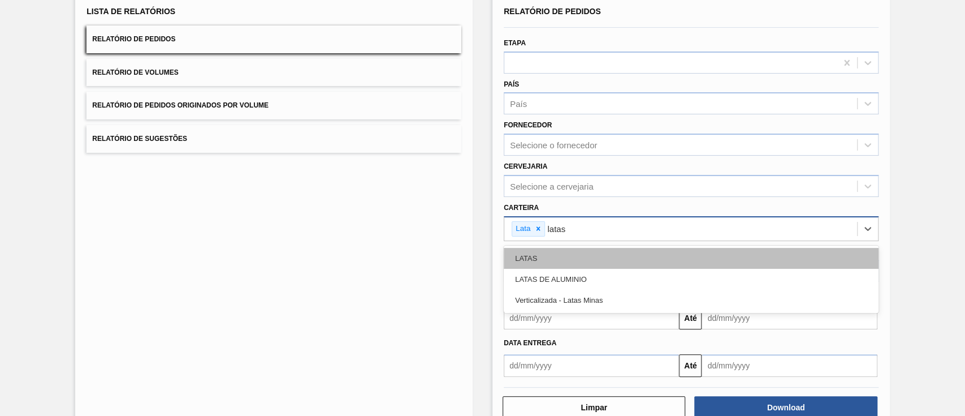
click at [605, 257] on div "LATAS" at bounding box center [691, 258] width 375 height 21
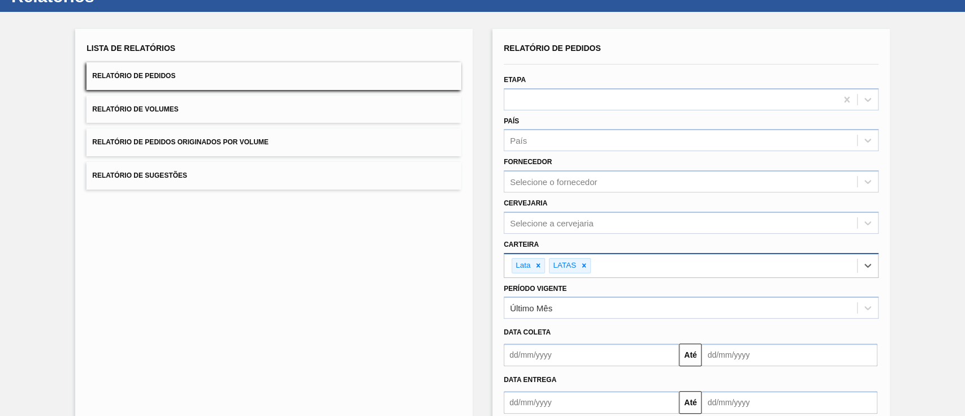
scroll to position [109, 0]
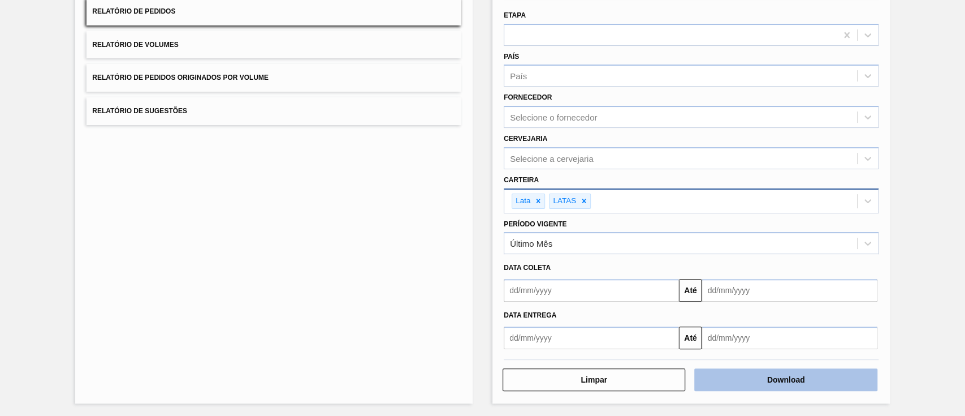
click at [773, 370] on button "Download" at bounding box center [785, 379] width 183 height 23
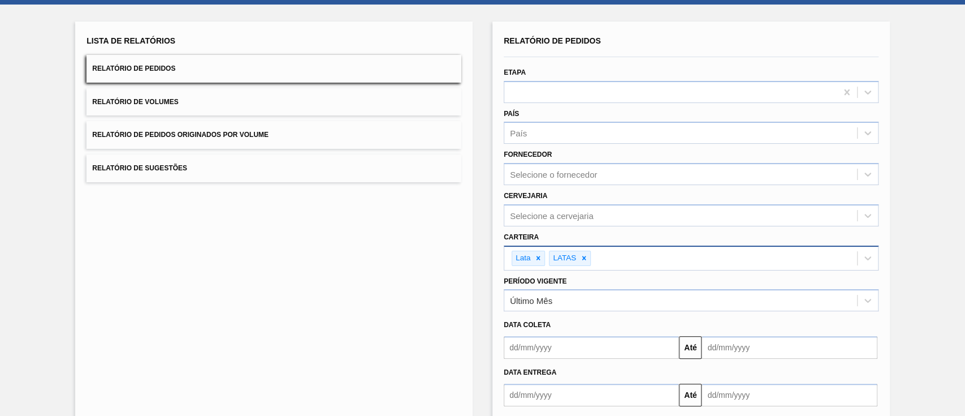
scroll to position [0, 0]
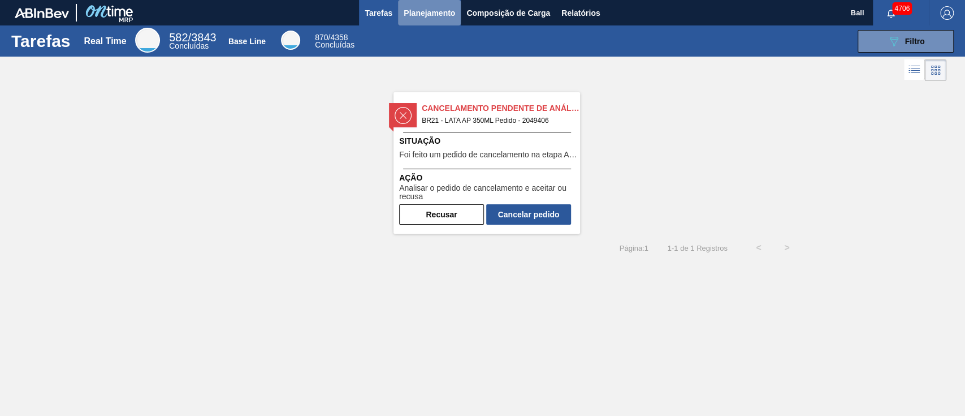
click at [436, 3] on button "Planejamento" at bounding box center [429, 12] width 63 height 25
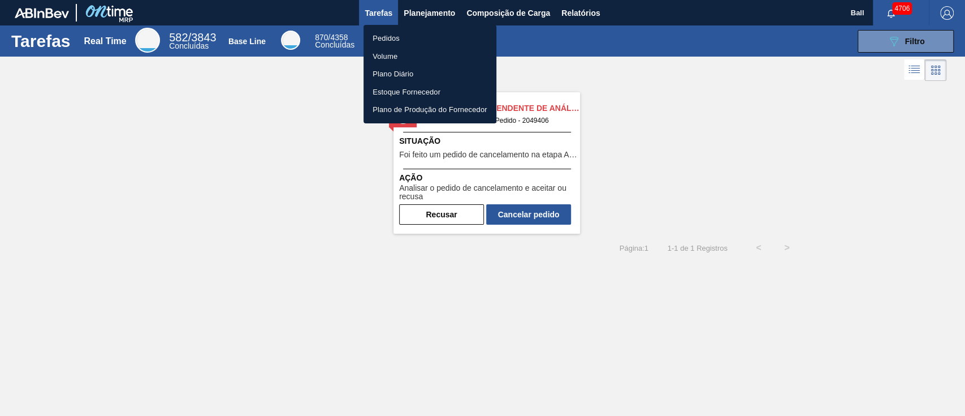
click at [398, 37] on li "Pedidos" at bounding box center [430, 38] width 133 height 18
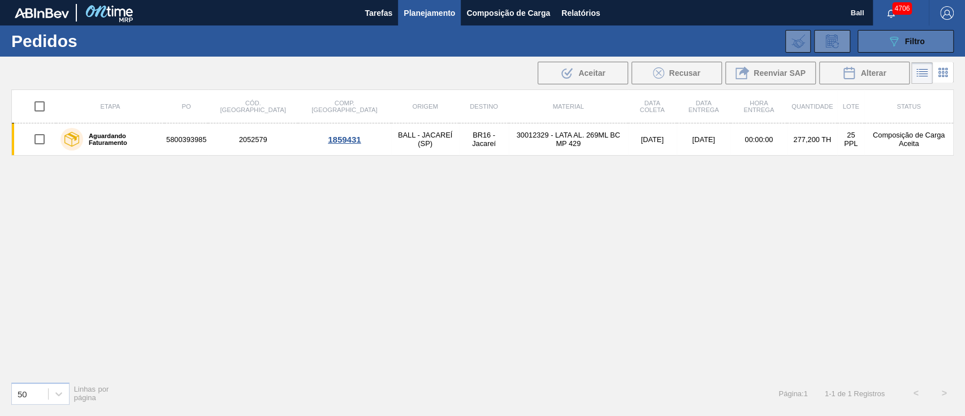
click at [911, 48] on button "089F7B8B-B2A5-4AFE-B5C0-19BA573D28AC Filtro" at bounding box center [906, 41] width 96 height 23
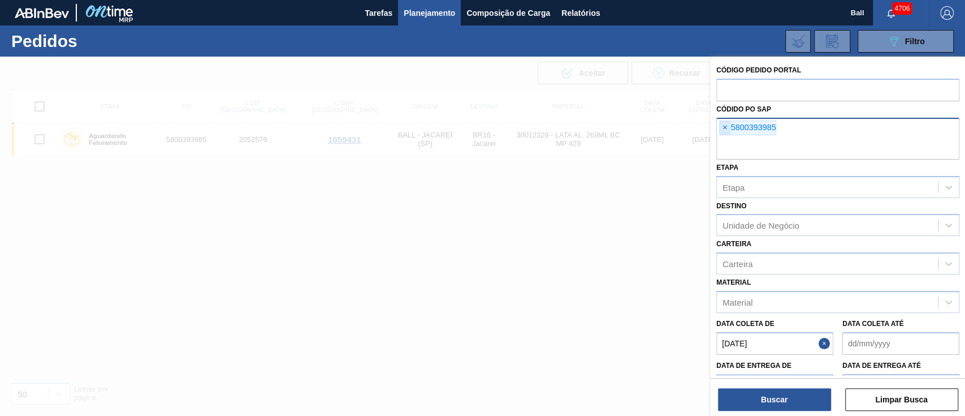
click at [724, 124] on span "×" at bounding box center [725, 128] width 11 height 14
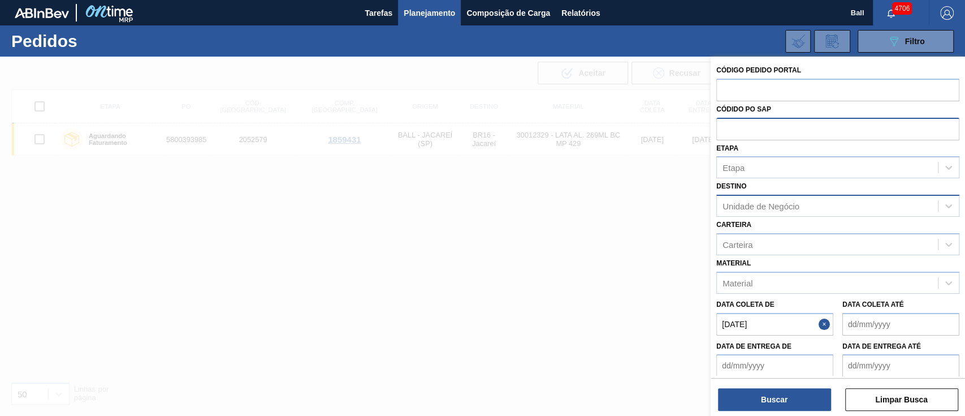
paste input "5800391090"
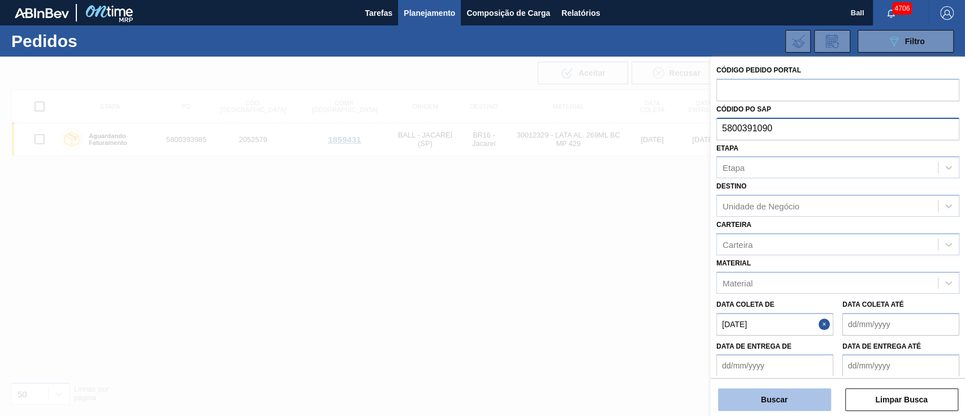
type input "5800391090"
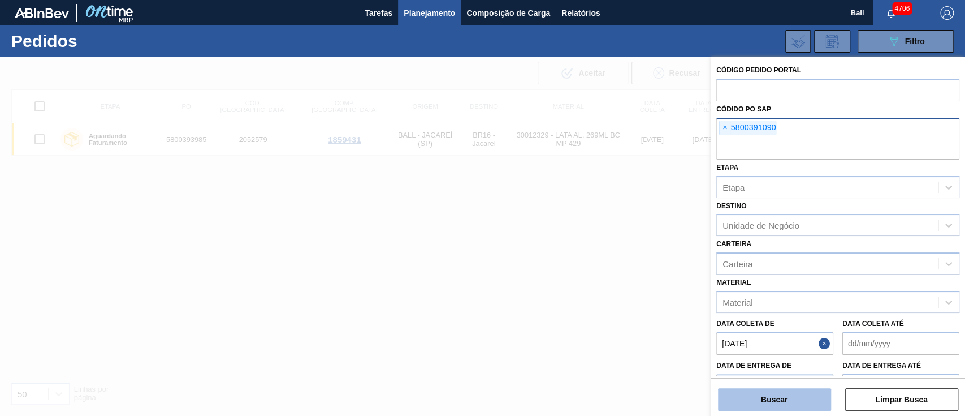
click at [784, 402] on button "Buscar" at bounding box center [774, 399] width 113 height 23
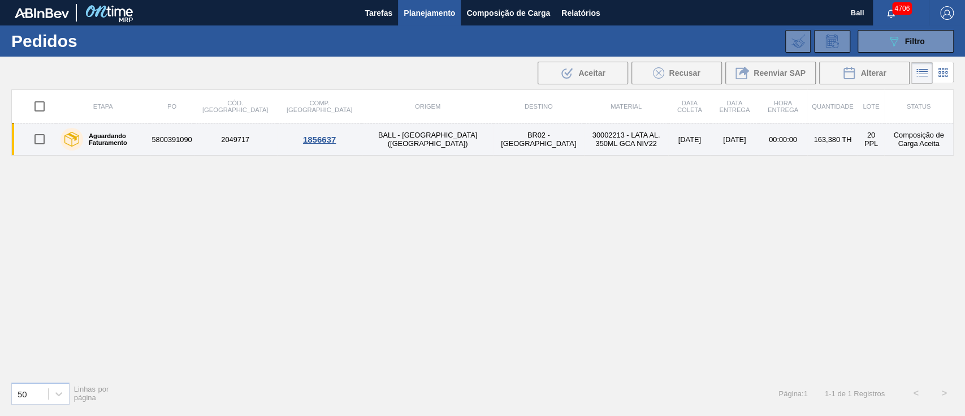
click at [494, 149] on td "BR02 - Sergipe" at bounding box center [539, 139] width 90 height 32
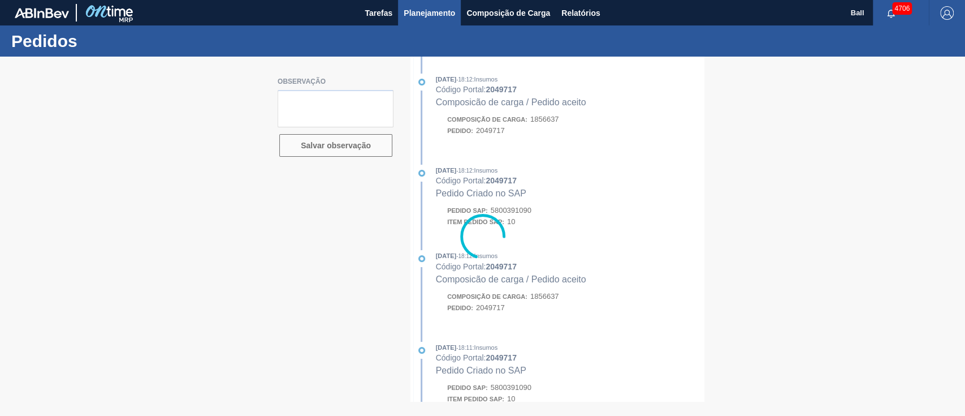
click at [439, 7] on span "Planejamento" at bounding box center [429, 13] width 51 height 14
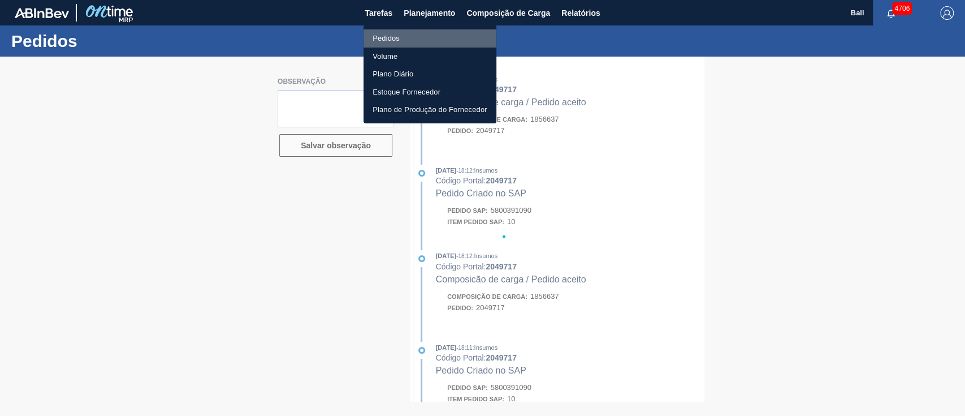
click at [391, 37] on li "Pedidos" at bounding box center [430, 38] width 133 height 18
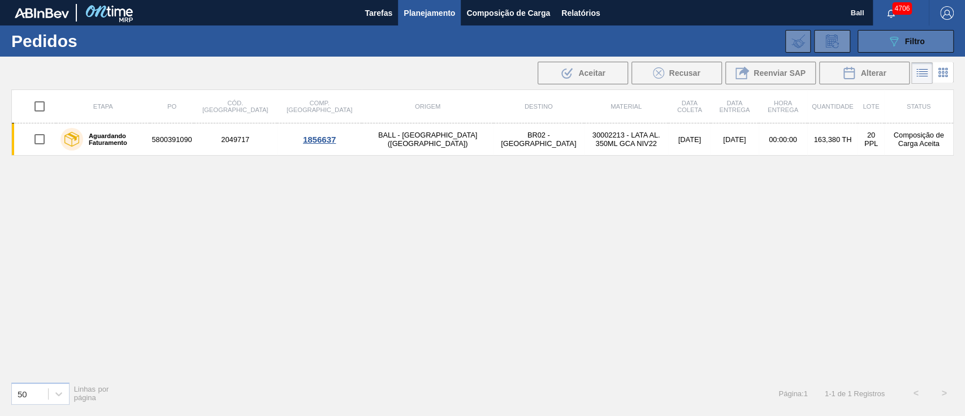
click at [912, 43] on span "Filtro" at bounding box center [915, 41] width 20 height 9
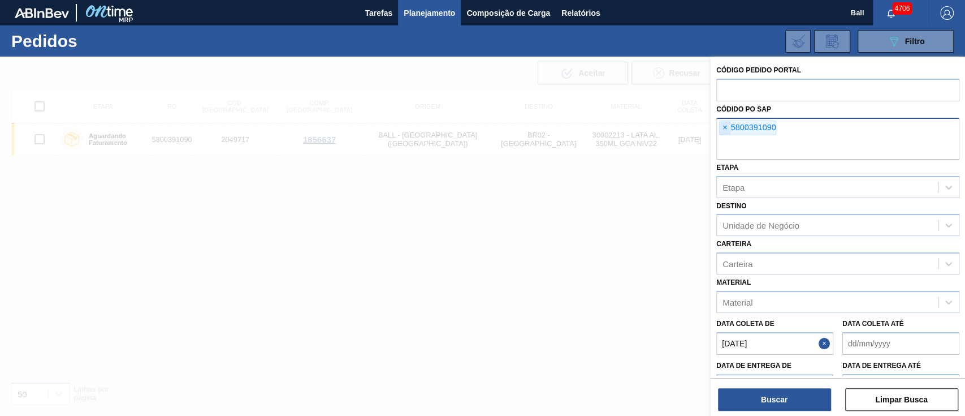
click at [726, 125] on span "×" at bounding box center [725, 128] width 11 height 14
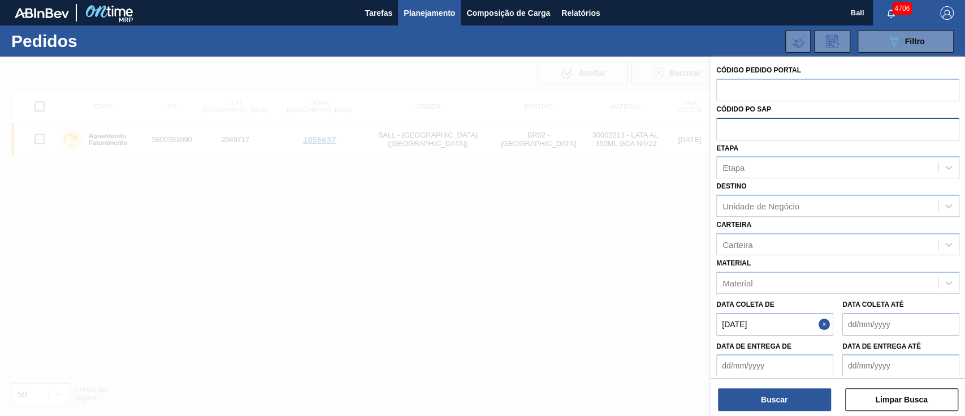
paste input "5800375174"
type input "5800375174"
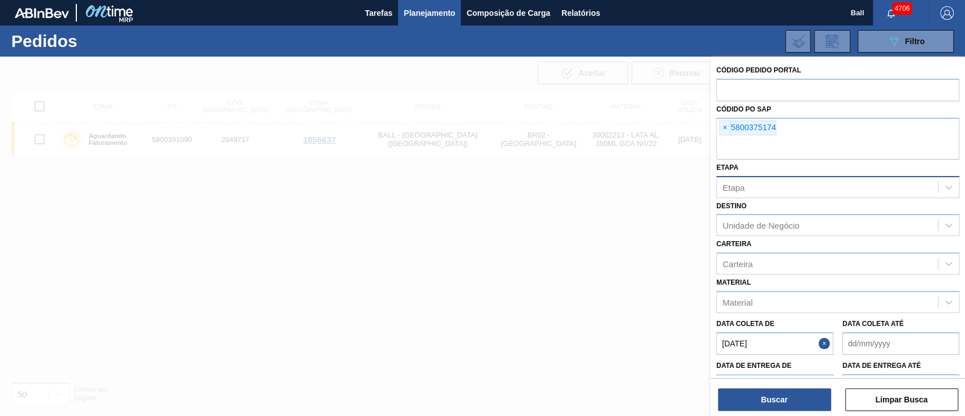
paste input "5800386628"
type input "5800386628"
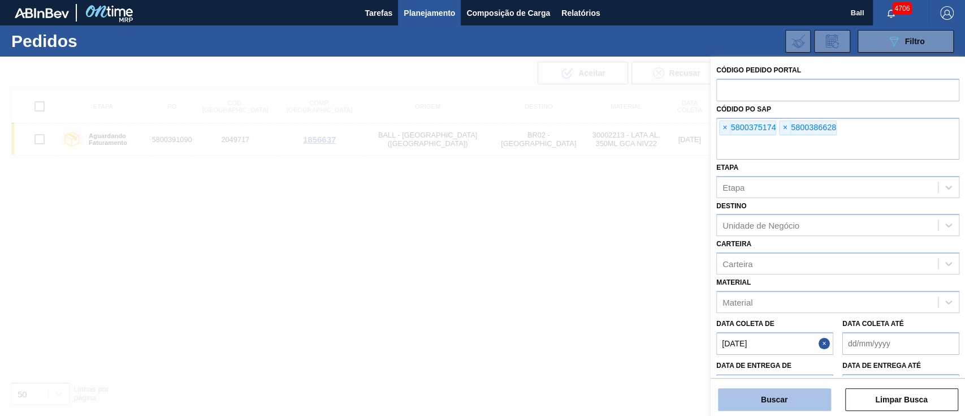
click at [782, 400] on button "Buscar" at bounding box center [774, 399] width 113 height 23
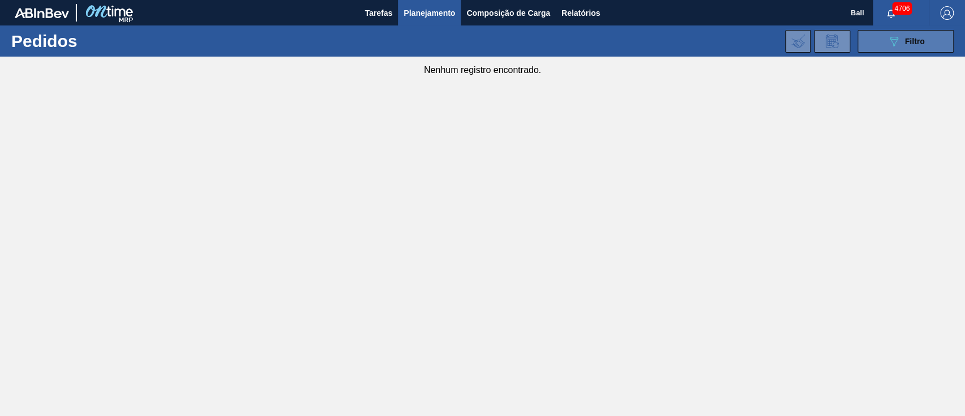
click at [896, 41] on icon "089F7B8B-B2A5-4AFE-B5C0-19BA573D28AC" at bounding box center [894, 41] width 14 height 14
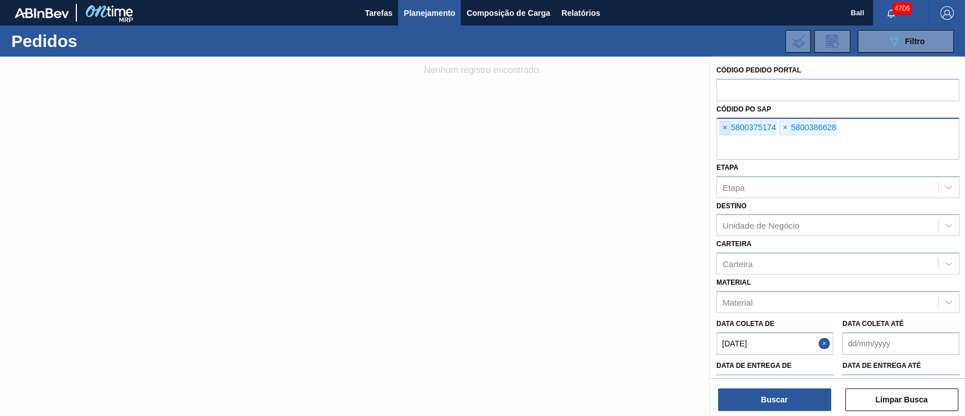
click at [728, 126] on span "×" at bounding box center [725, 128] width 11 height 14
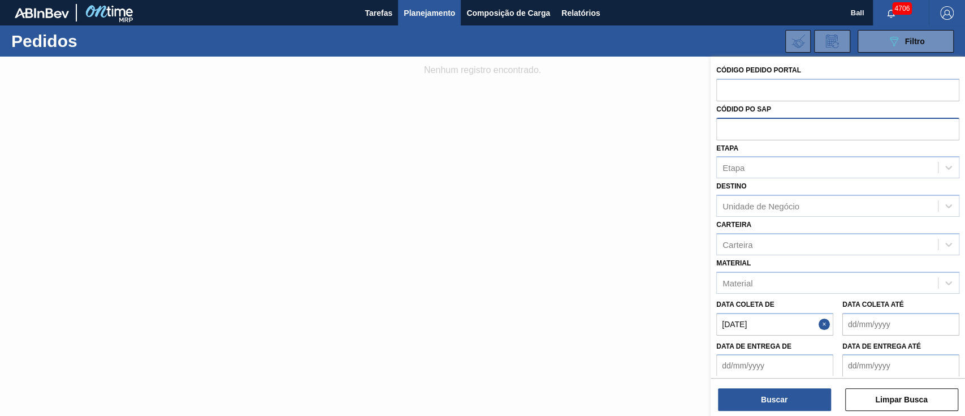
paste input "5800386628"
type input "5800386628"
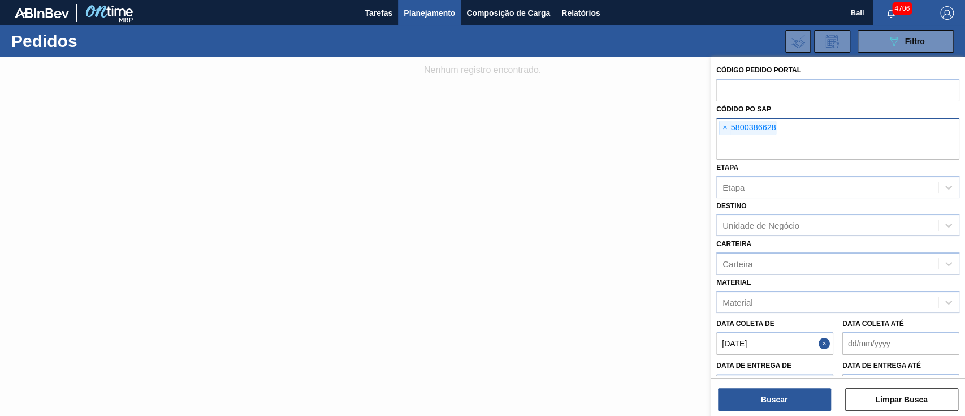
paste input "5800386628"
type input "5800386628"
paste input "5800375174"
type input "5800375174"
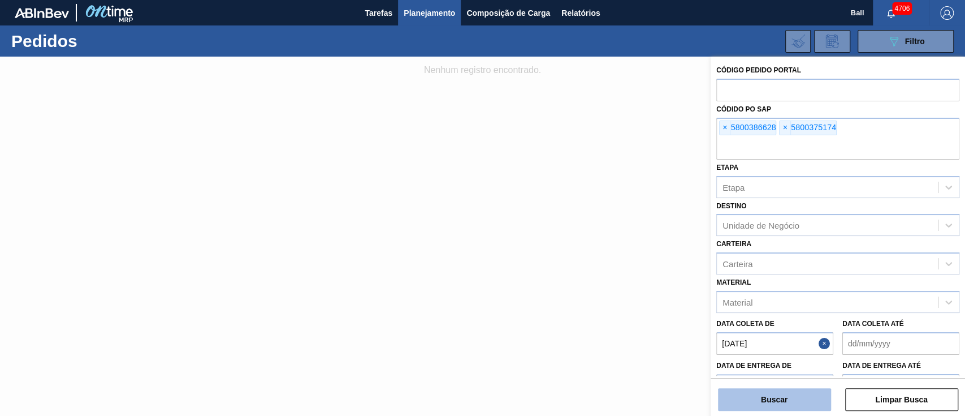
click at [784, 400] on button "Buscar" at bounding box center [774, 399] width 113 height 23
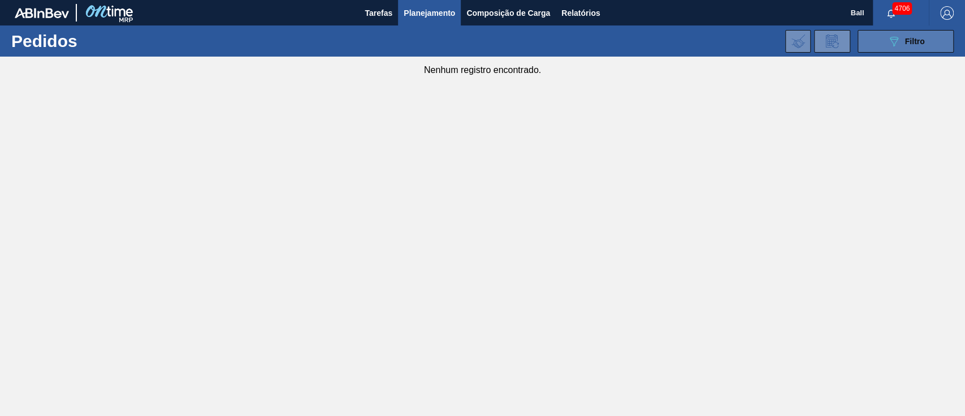
click at [882, 39] on button "089F7B8B-B2A5-4AFE-B5C0-19BA573D28AC Filtro" at bounding box center [906, 41] width 96 height 23
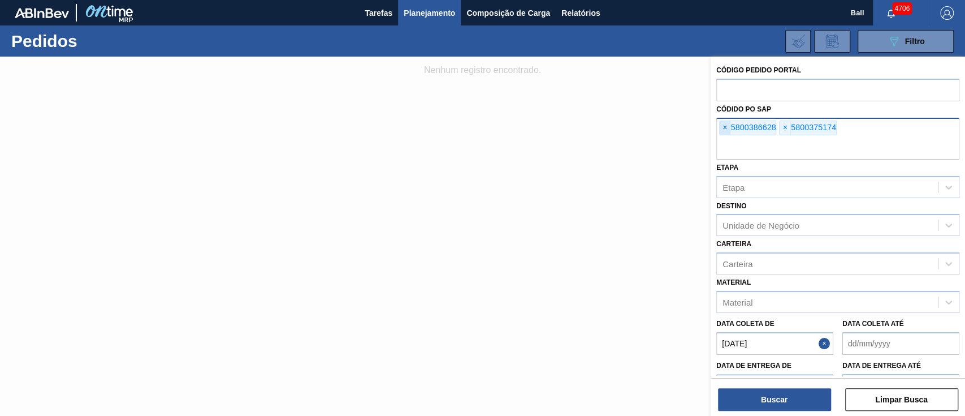
click at [722, 129] on span "×" at bounding box center [725, 128] width 11 height 14
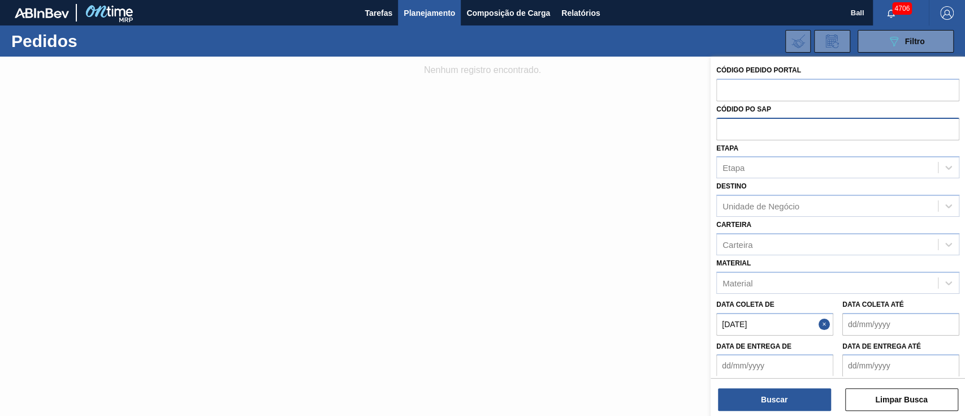
click at [722, 129] on input "text" at bounding box center [838, 128] width 243 height 21
paste input "5800393760"
type input "5800393760"
click at [763, 396] on button "Buscar" at bounding box center [774, 399] width 113 height 23
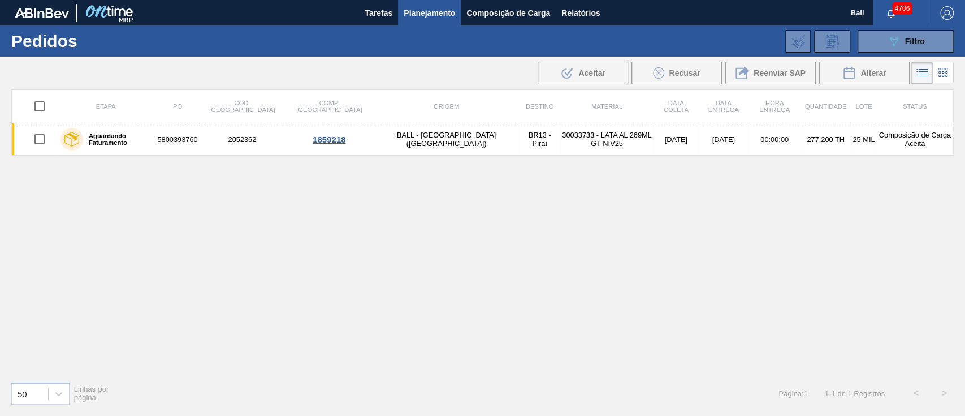
drag, startPoint x: 933, startPoint y: 49, endPoint x: 808, endPoint y: 70, distance: 126.8
click at [931, 49] on button "089F7B8B-B2A5-4AFE-B5C0-19BA573D28AC Filtro" at bounding box center [906, 41] width 96 height 23
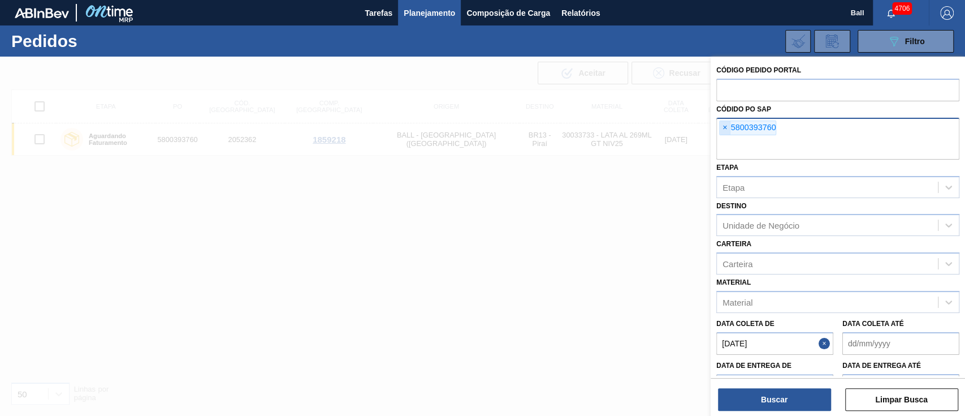
click at [726, 132] on span "×" at bounding box center [725, 128] width 11 height 14
paste input "text"
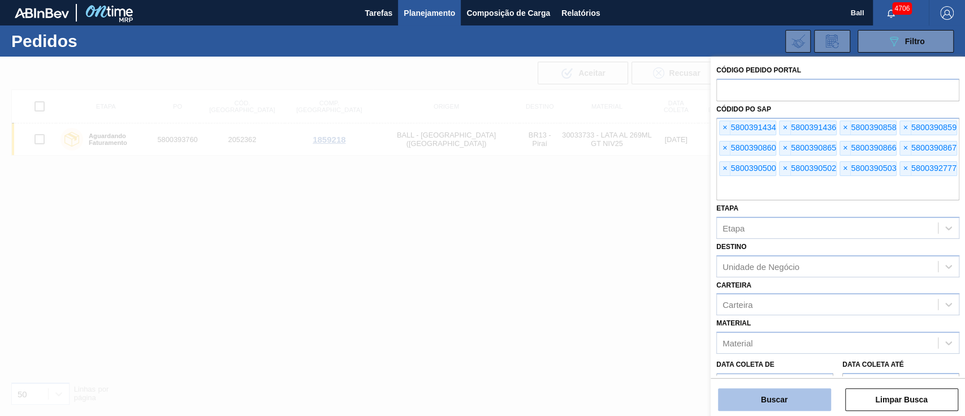
click at [782, 397] on button "Buscar" at bounding box center [774, 399] width 113 height 23
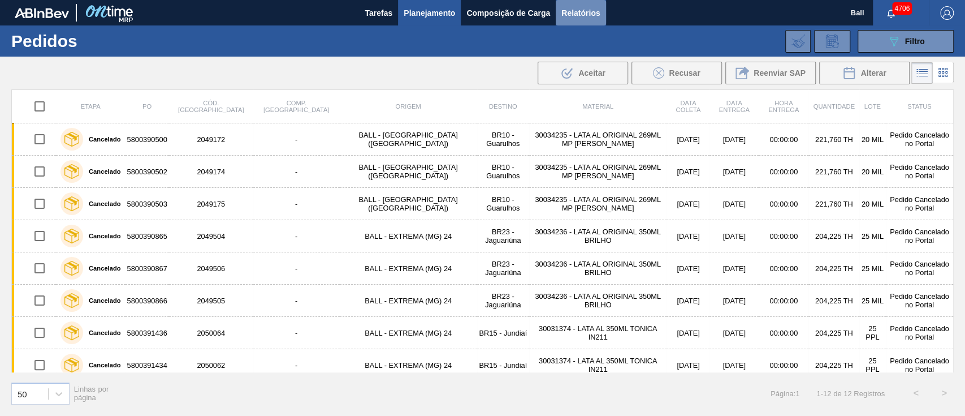
click at [579, 7] on span "Relatórios" at bounding box center [581, 13] width 38 height 14
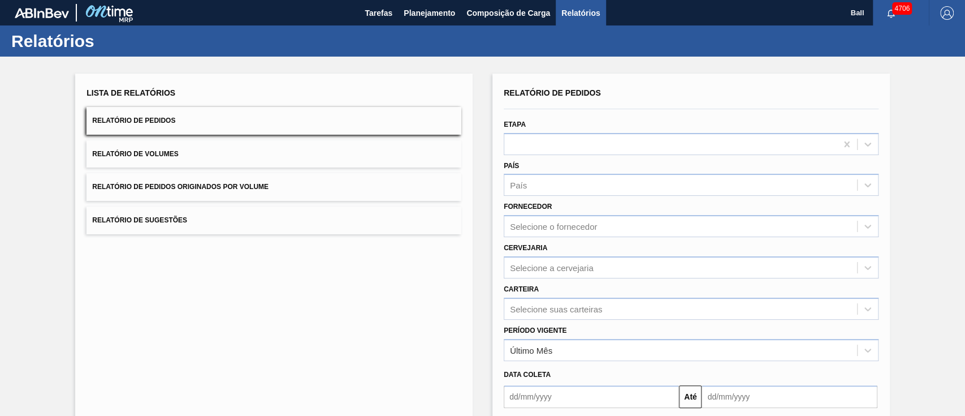
click at [300, 144] on button "Relatório de Volumes" at bounding box center [274, 154] width 375 height 28
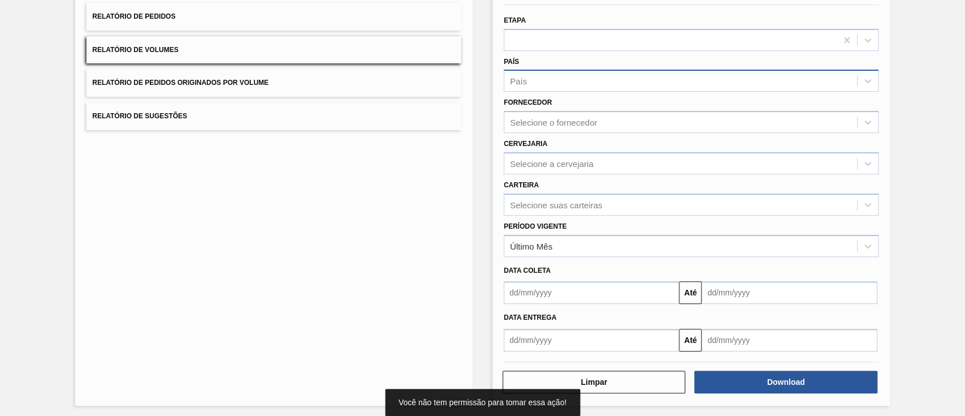
scroll to position [107, 0]
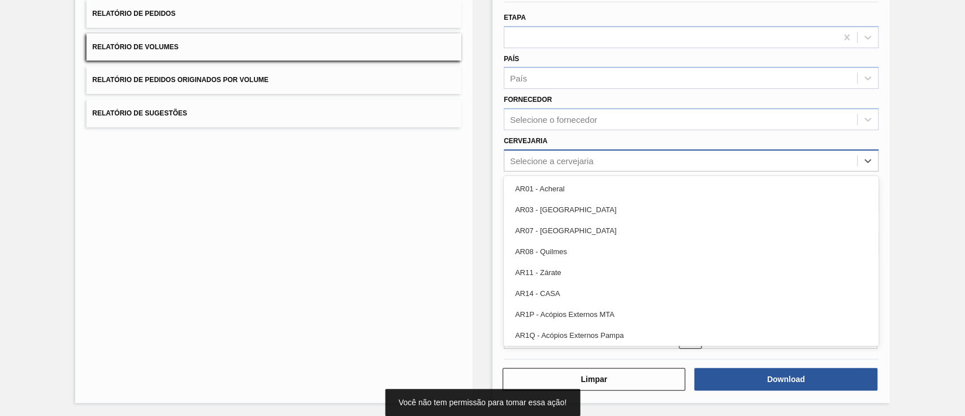
click at [616, 159] on div "Selecione a cervejaria" at bounding box center [680, 160] width 353 height 16
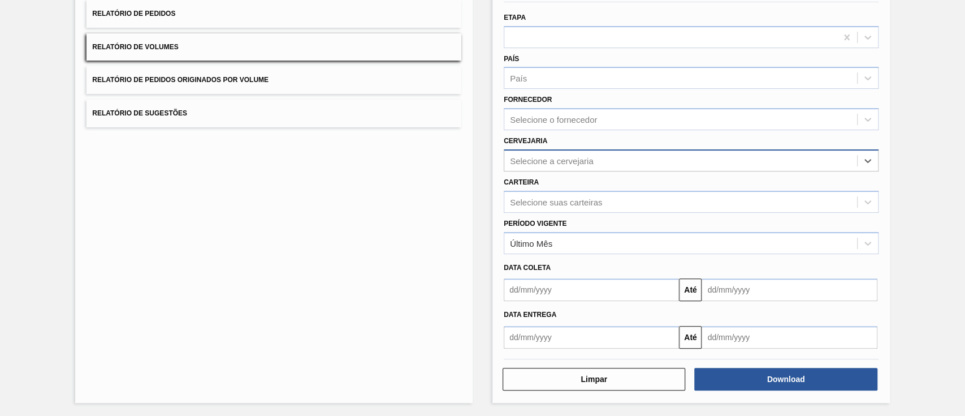
click at [616, 159] on div "Selecione a cervejaria" at bounding box center [680, 160] width 353 height 16
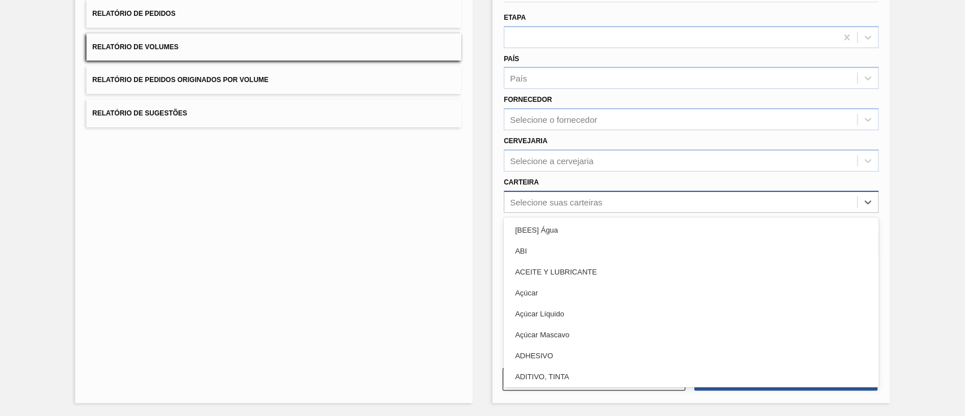
click at [597, 210] on div "Selecione suas carteiras" at bounding box center [691, 202] width 375 height 22
type input "Lata"
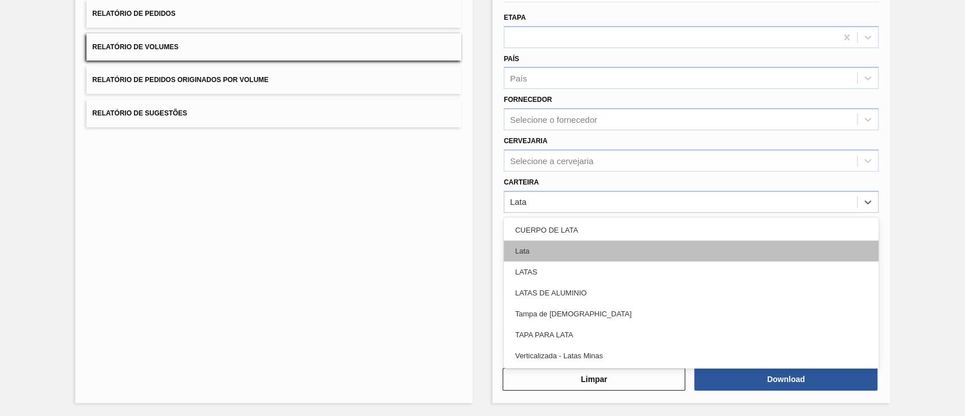
click at [604, 249] on div "Lata" at bounding box center [691, 250] width 375 height 21
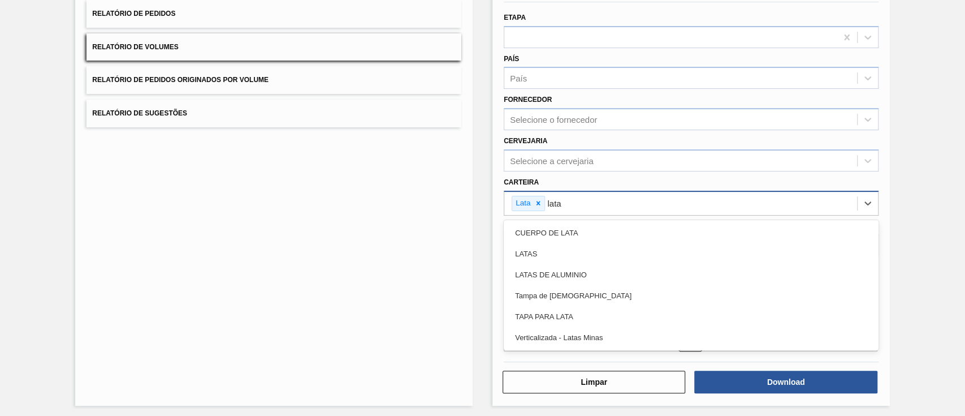
type input "latas"
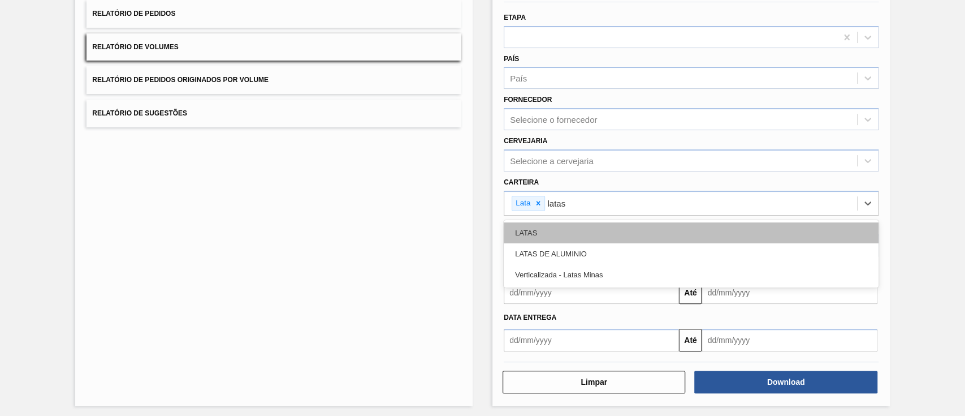
click at [624, 223] on div "LATAS" at bounding box center [691, 232] width 375 height 21
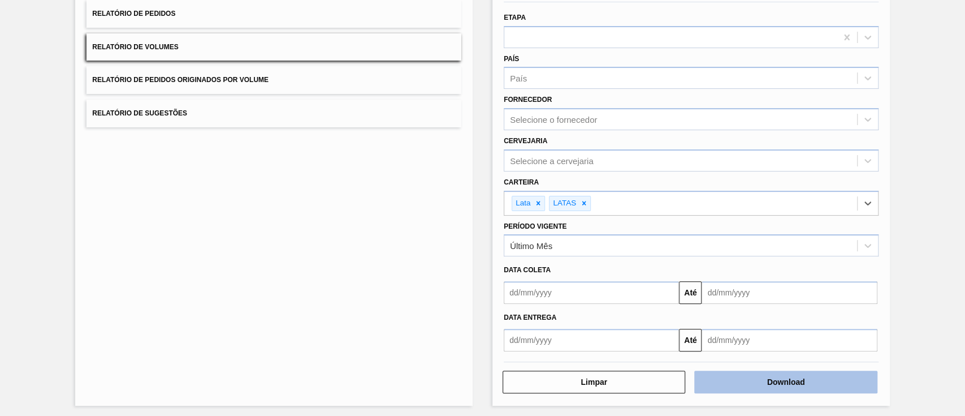
click at [810, 384] on button "Download" at bounding box center [785, 381] width 183 height 23
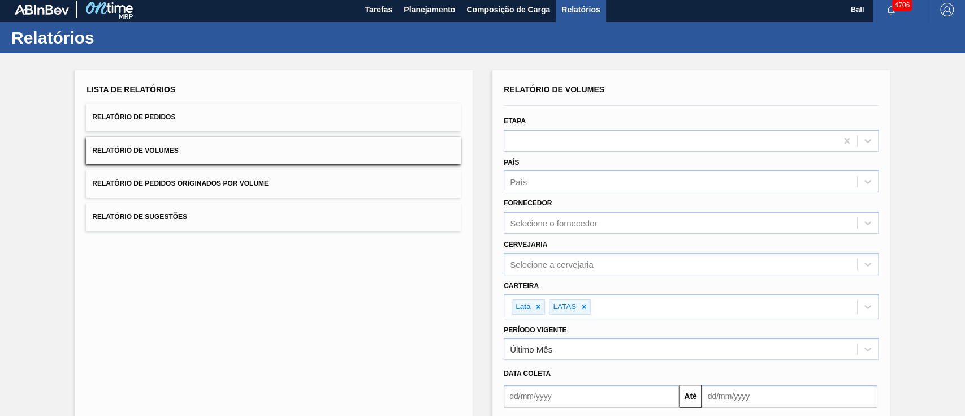
scroll to position [0, 0]
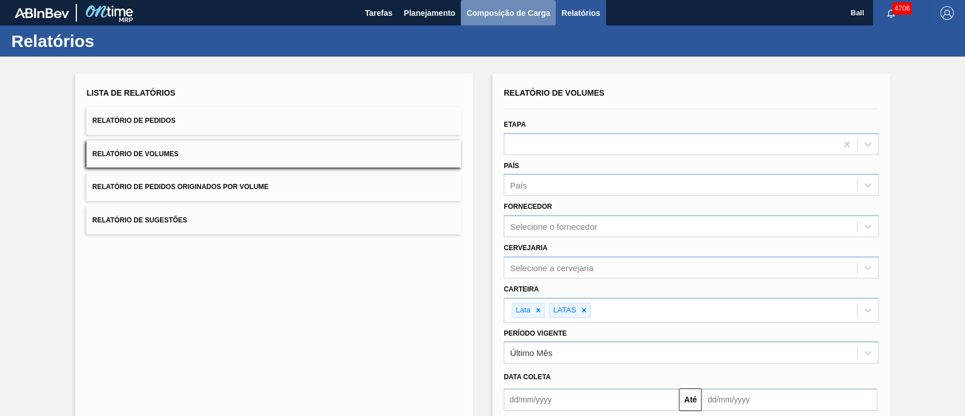
click at [492, 11] on span "Composição de Carga" at bounding box center [509, 13] width 84 height 14
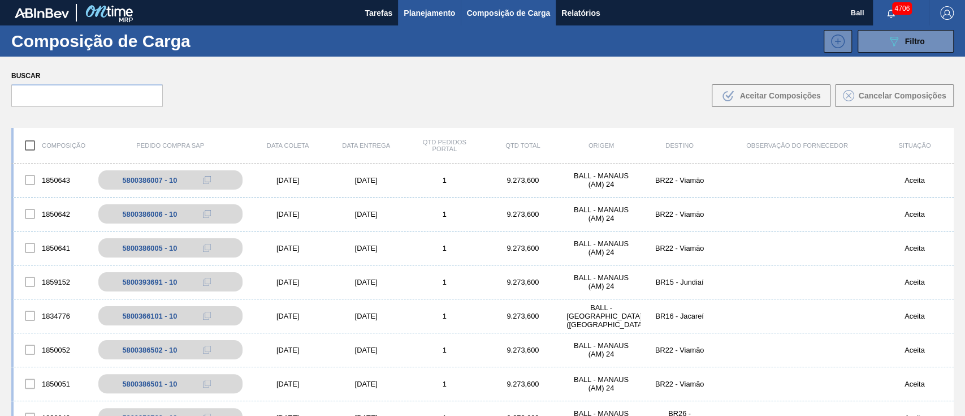
click at [437, 7] on span "Planejamento" at bounding box center [429, 13] width 51 height 14
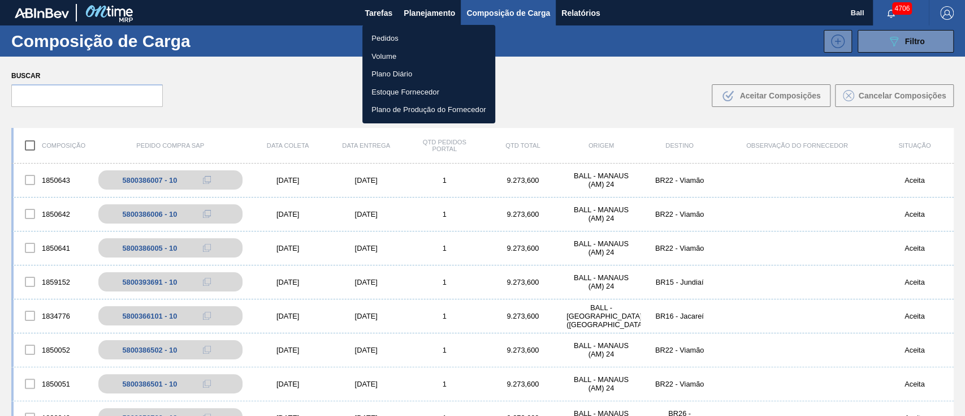
click at [389, 55] on li "Volume" at bounding box center [429, 57] width 133 height 18
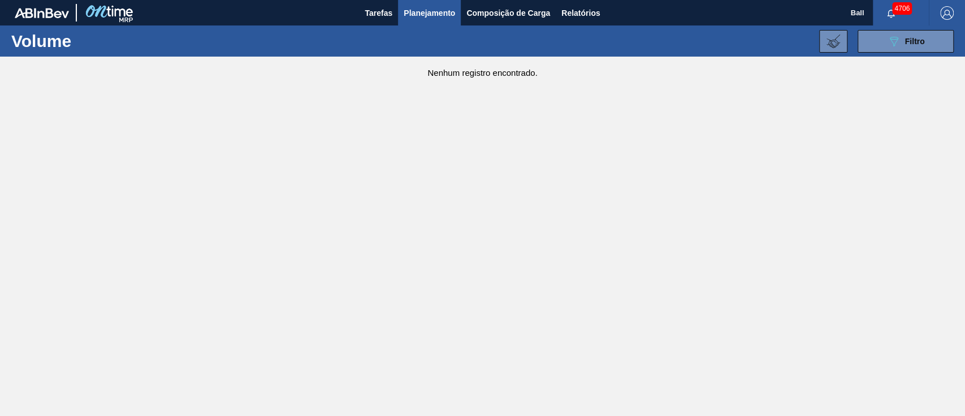
click at [447, 17] on span "Planejamento" at bounding box center [429, 13] width 51 height 14
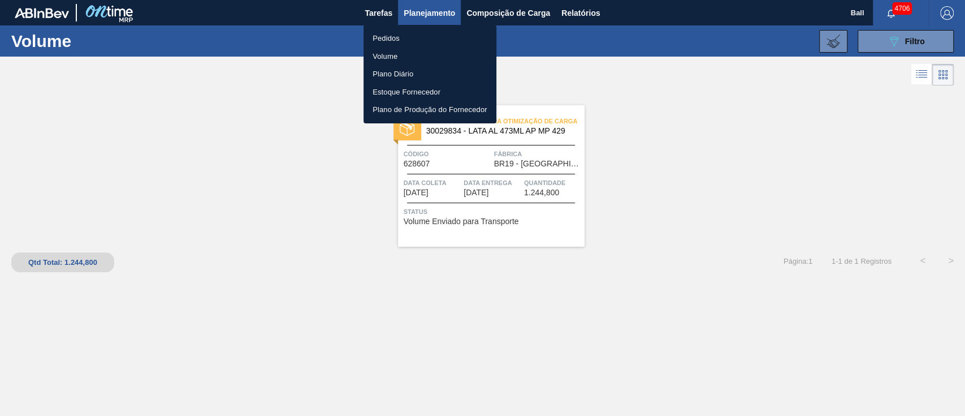
click at [295, 177] on div at bounding box center [482, 208] width 965 height 416
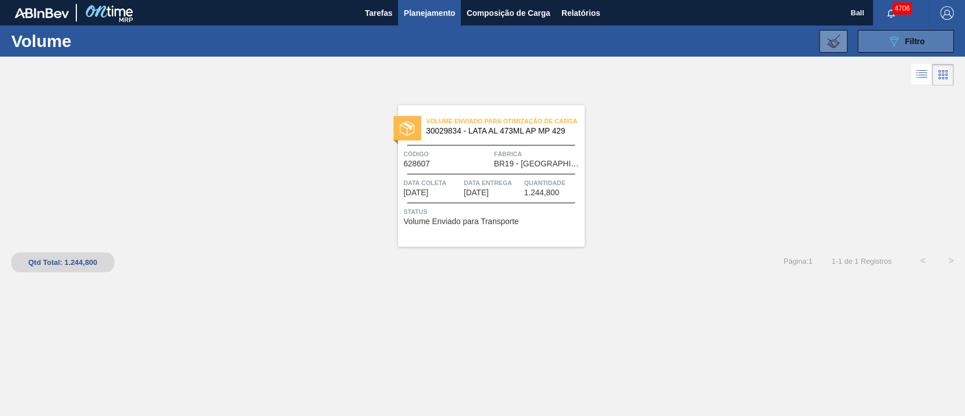
click at [886, 45] on button "089F7B8B-B2A5-4AFE-B5C0-19BA573D28AC Filtro" at bounding box center [906, 41] width 96 height 23
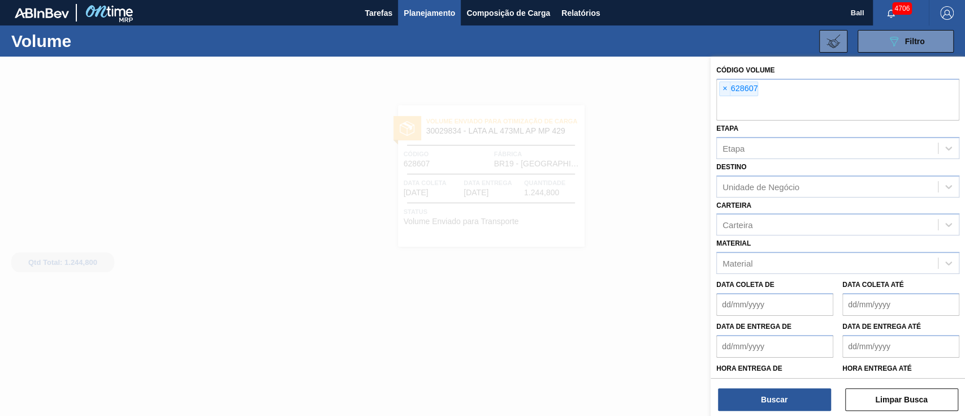
click at [441, 23] on button "Planejamento" at bounding box center [429, 12] width 63 height 25
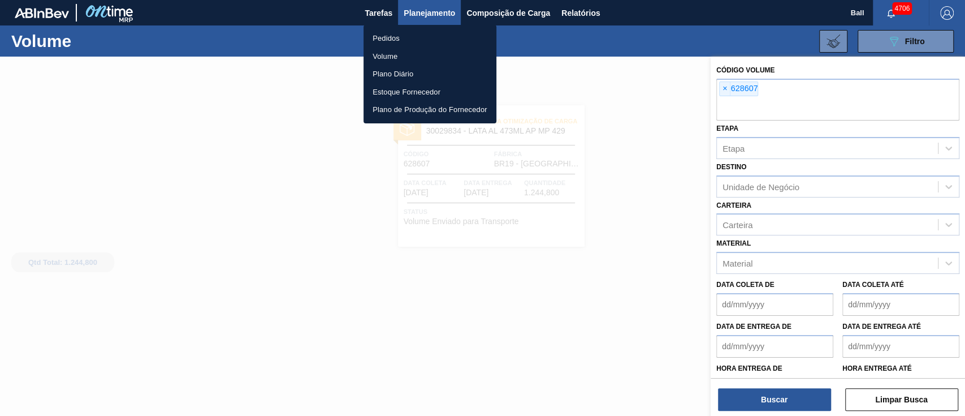
click at [721, 89] on div at bounding box center [482, 208] width 965 height 416
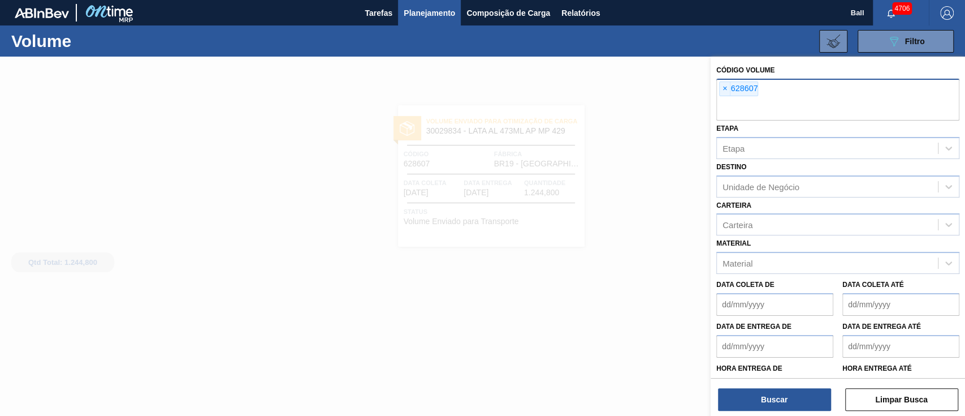
click at [729, 108] on input "text" at bounding box center [838, 109] width 243 height 21
click at [724, 88] on span "×" at bounding box center [725, 89] width 11 height 14
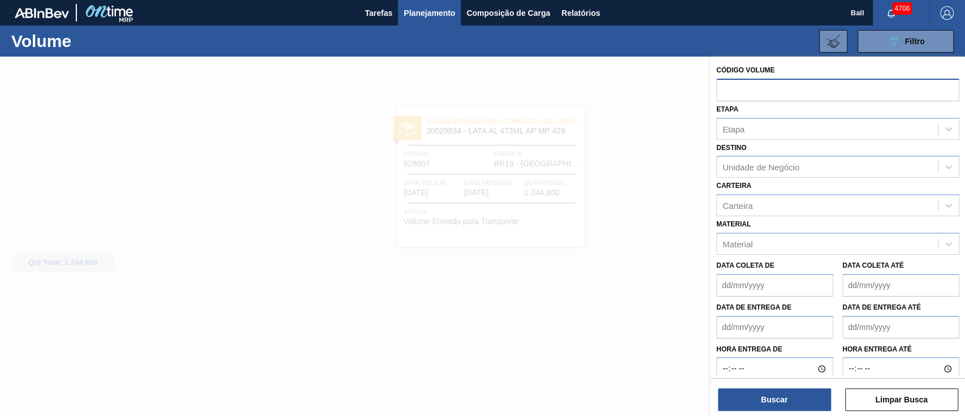
paste input "V629618"
click at [731, 89] on input "V629618" at bounding box center [838, 89] width 243 height 21
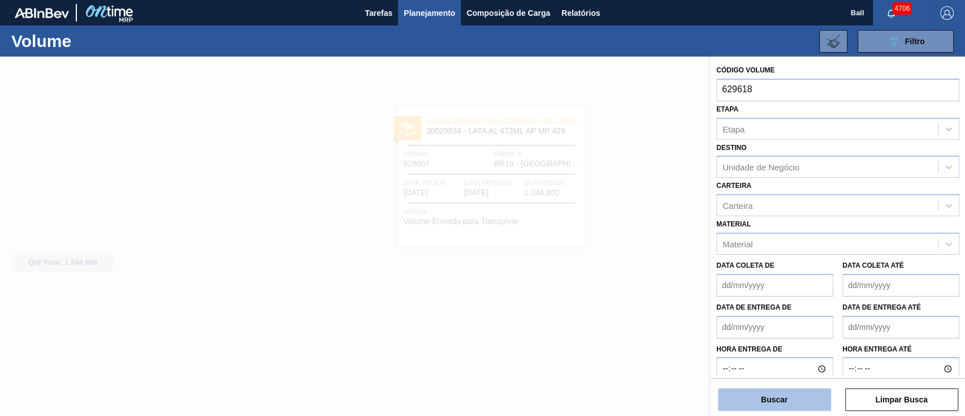
type input "629618"
click at [781, 399] on button "Buscar" at bounding box center [774, 399] width 113 height 23
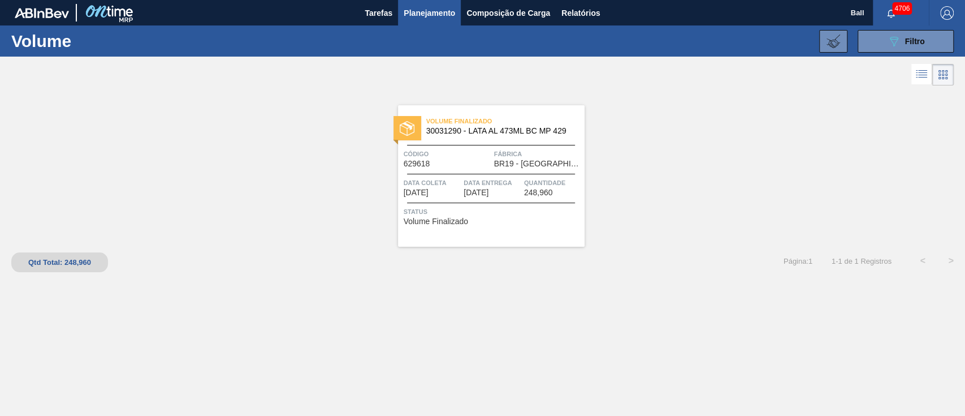
click at [778, 396] on main "Tarefas Planejamento Composição de Carga Relatórios Ball 4706 Marcar todas como…" at bounding box center [482, 208] width 965 height 416
click at [883, 43] on button "089F7B8B-B2A5-4AFE-B5C0-19BA573D28AC Filtro" at bounding box center [906, 41] width 96 height 23
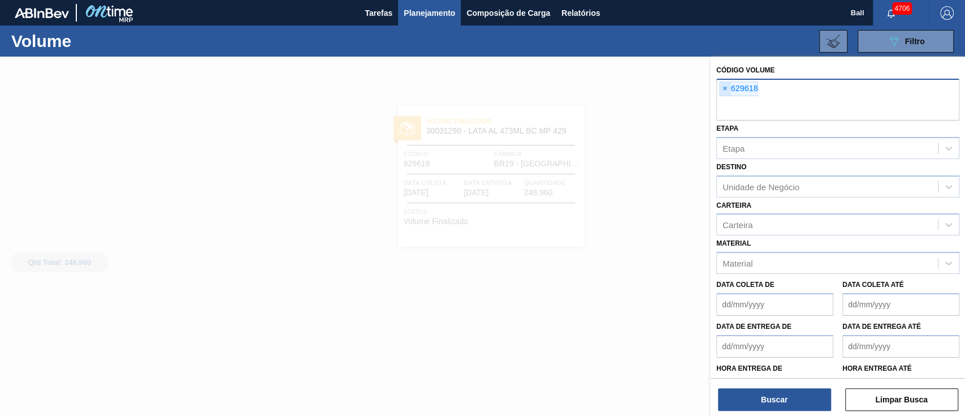
click at [724, 90] on span "×" at bounding box center [725, 89] width 11 height 14
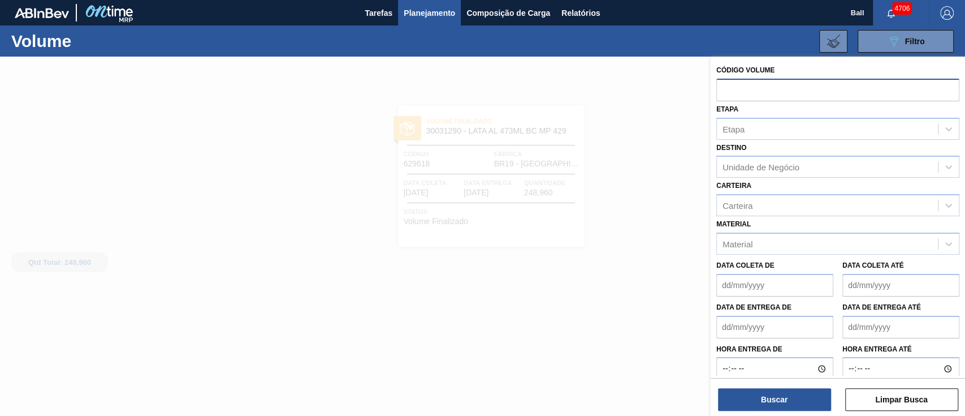
paste input "text"
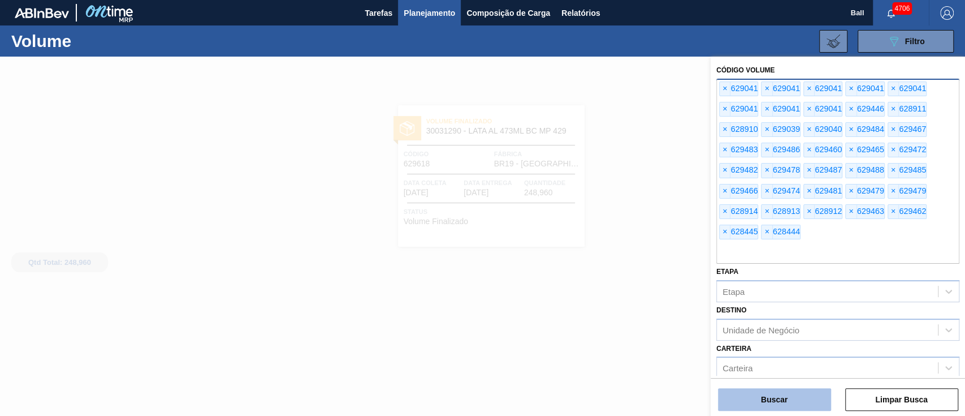
click at [806, 408] on button "Buscar" at bounding box center [774, 399] width 113 height 23
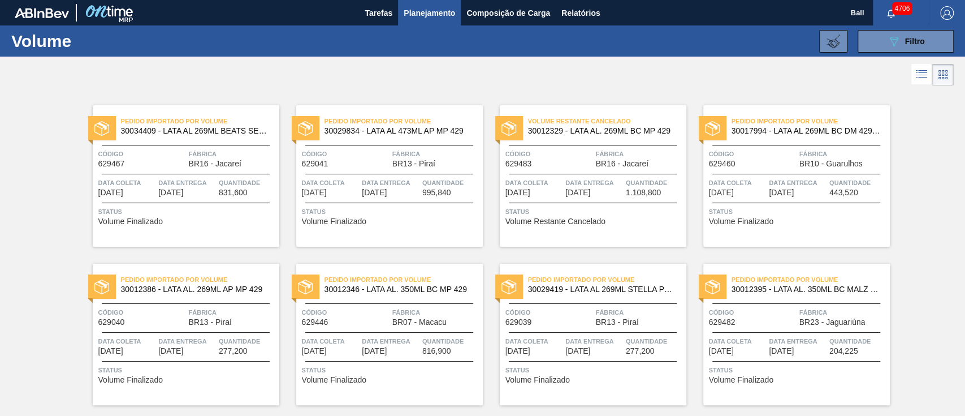
click at [918, 70] on icon at bounding box center [922, 74] width 14 height 14
